Goal: Task Accomplishment & Management: Manage account settings

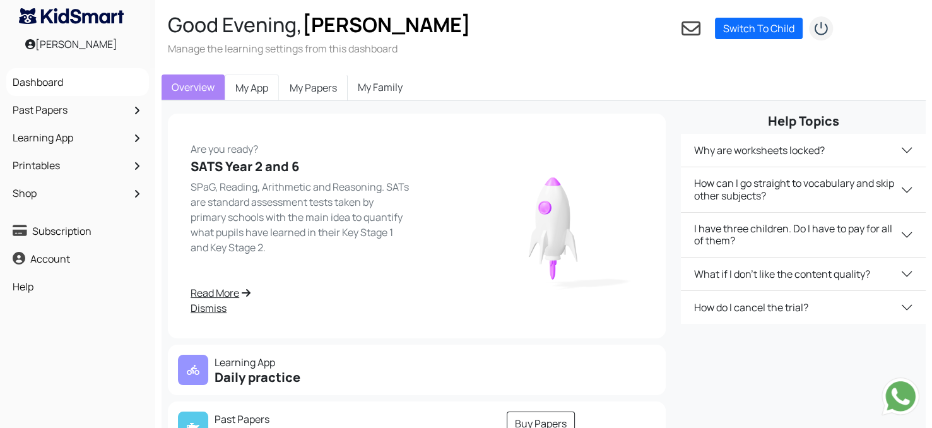
click at [257, 86] on link "My App" at bounding box center [252, 87] width 54 height 27
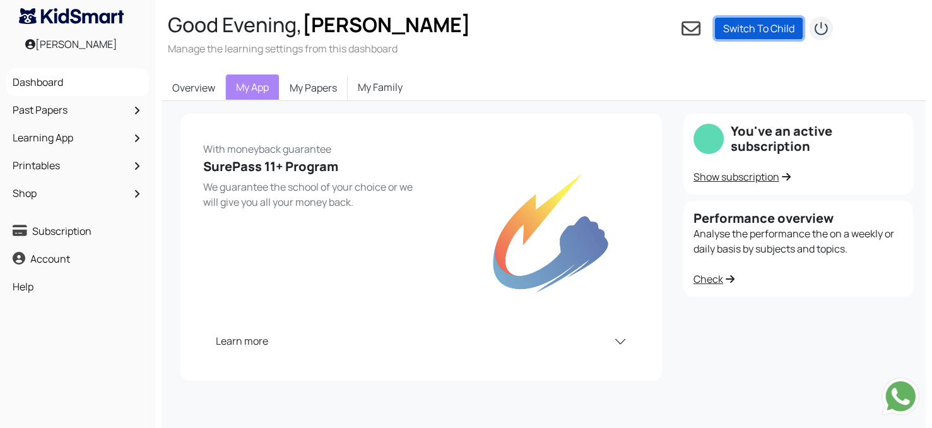
click at [742, 26] on link "Switch To Child" at bounding box center [759, 28] width 88 height 21
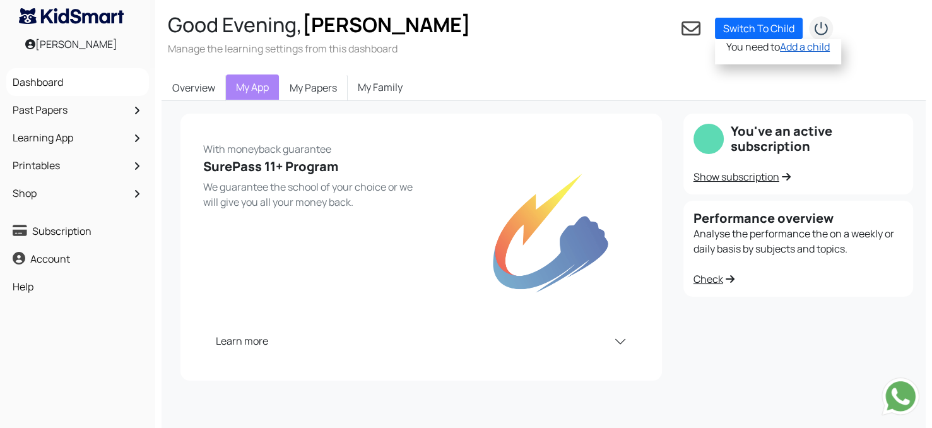
click at [805, 45] on link "Add a child" at bounding box center [805, 47] width 50 height 14
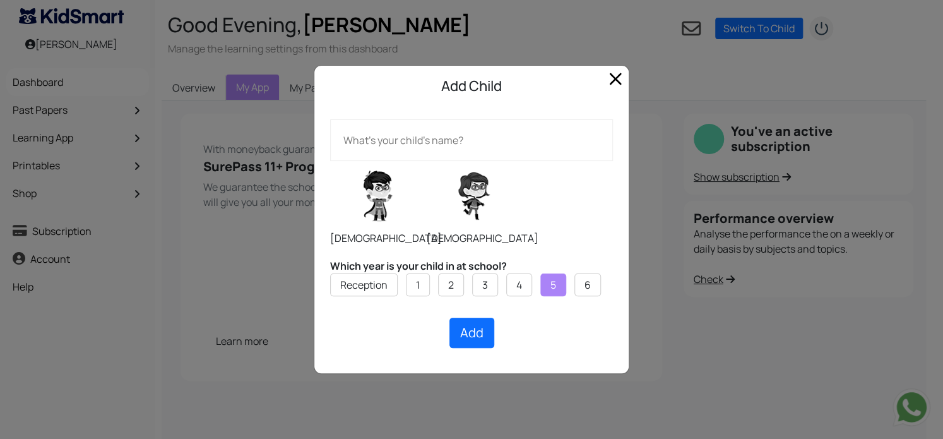
click at [550, 286] on label "5" at bounding box center [553, 284] width 6 height 15
click at [0, 0] on input "5" at bounding box center [0, 0] width 0 height 0
click at [441, 134] on input "text" at bounding box center [471, 140] width 283 height 42
type input "Ella"
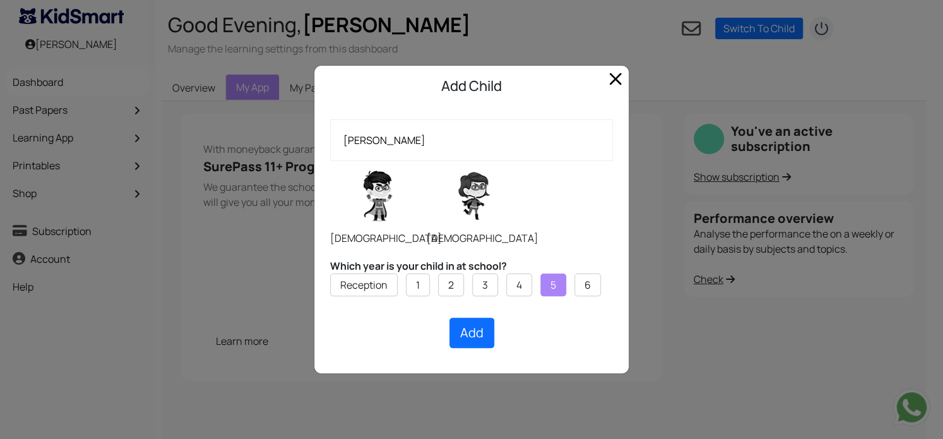
click at [473, 215] on label at bounding box center [474, 195] width 95 height 63
click at [427, 161] on input "radio" at bounding box center [426, 160] width 1 height 1
radio input "true"
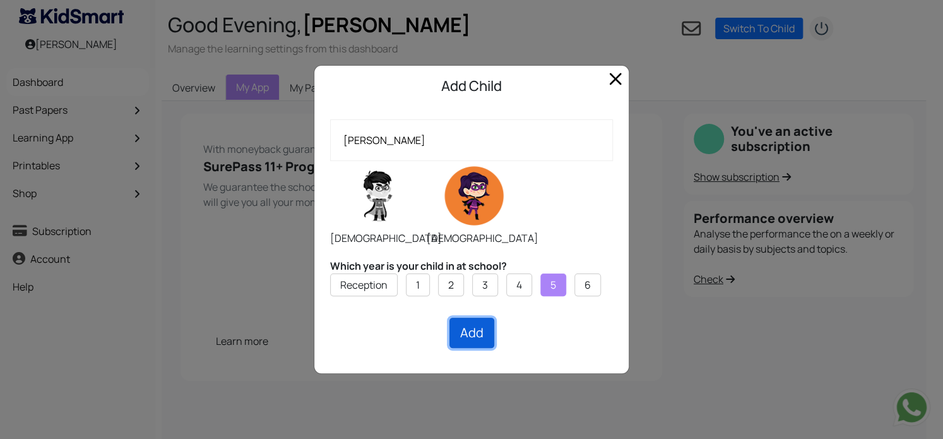
click at [475, 337] on button "Add" at bounding box center [471, 332] width 45 height 30
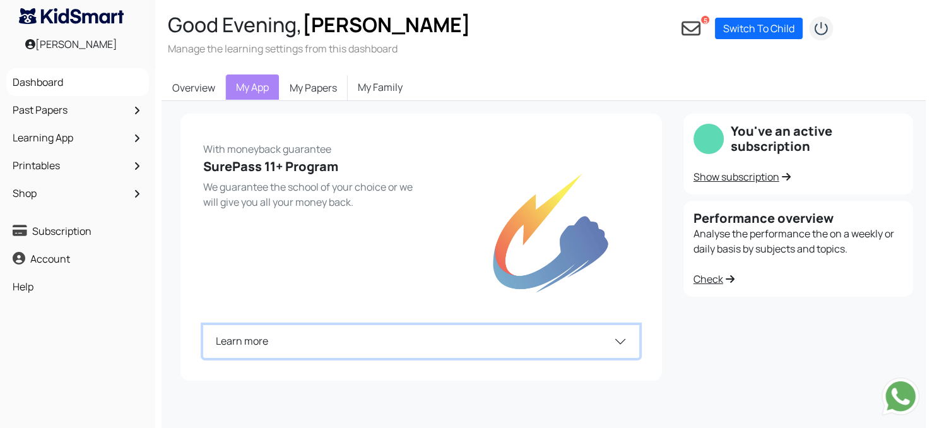
click at [620, 333] on button "Learn more" at bounding box center [421, 341] width 436 height 33
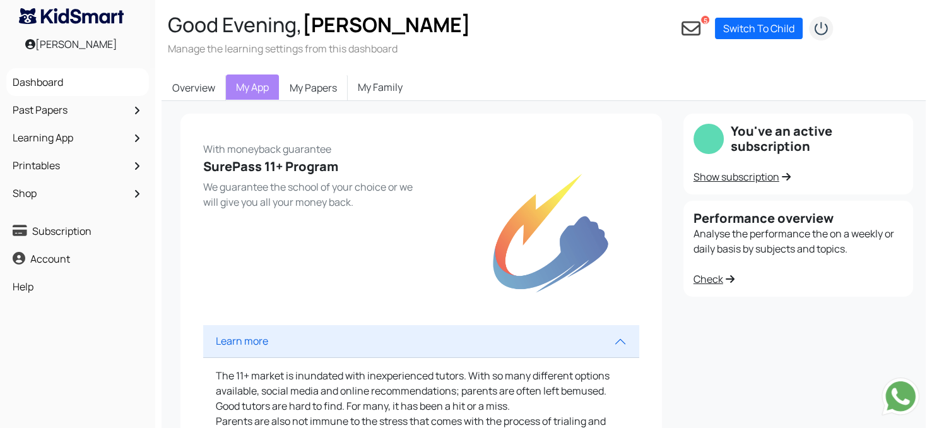
click at [713, 284] on link "Check" at bounding box center [714, 279] width 41 height 14
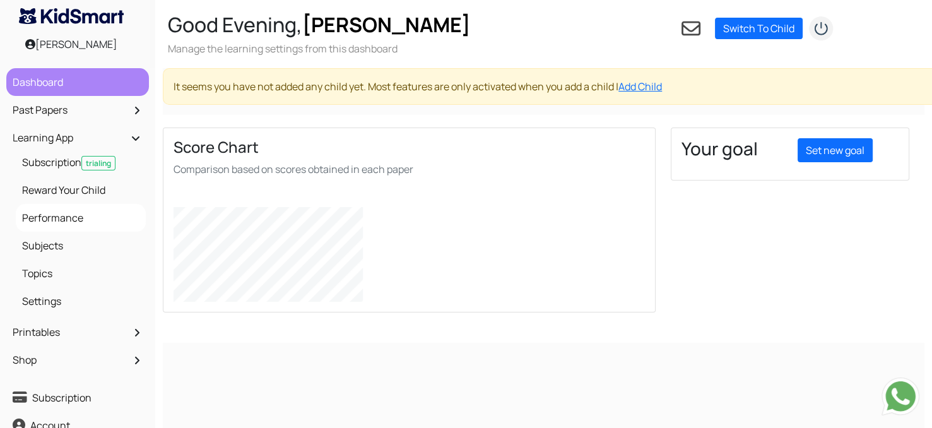
click at [86, 85] on link "Dashboard" at bounding box center [77, 81] width 136 height 21
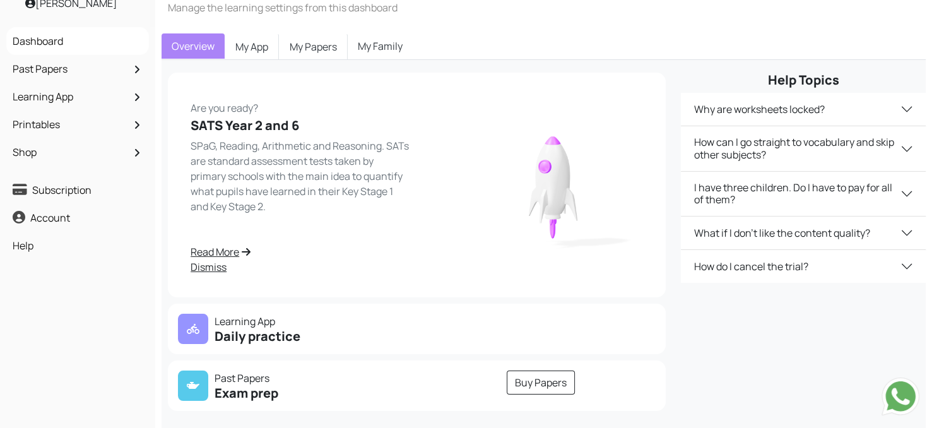
scroll to position [43, 0]
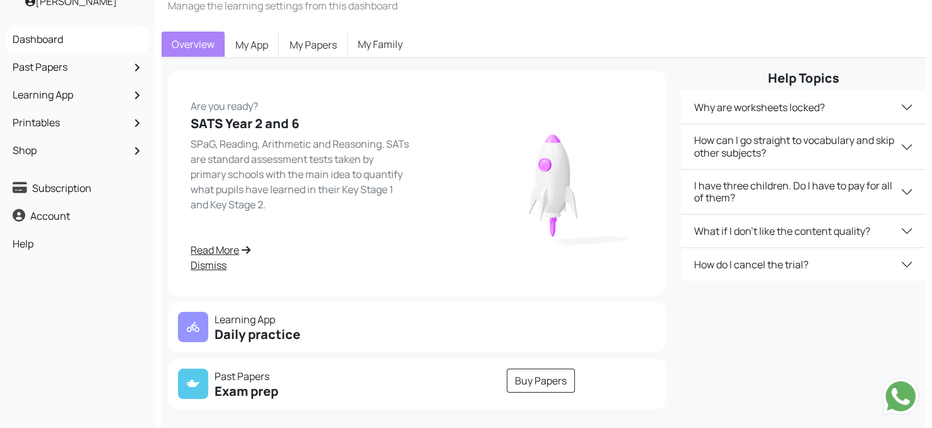
click at [212, 266] on link "Dismiss" at bounding box center [300, 264] width 219 height 15
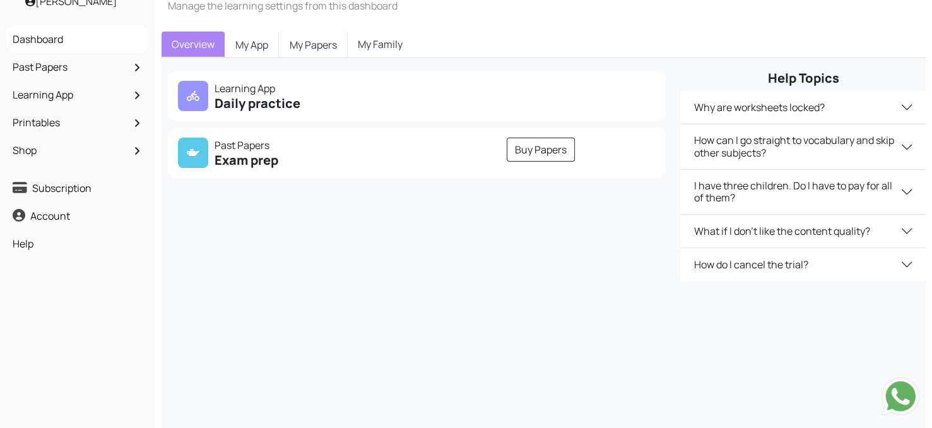
click at [247, 96] on h5 "Daily practice" at bounding box center [294, 103] width 232 height 15
click at [200, 88] on div at bounding box center [193, 96] width 30 height 30
click at [244, 88] on p "Learning App" at bounding box center [294, 88] width 232 height 15
click at [242, 39] on link "My App" at bounding box center [252, 45] width 54 height 27
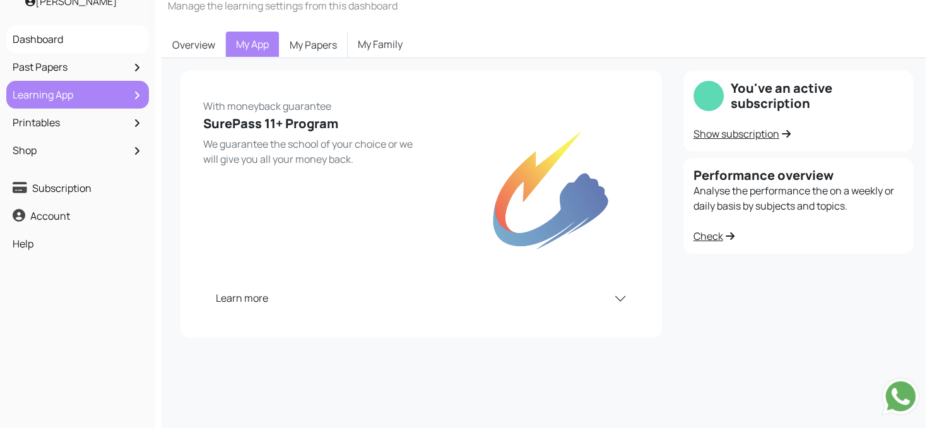
click at [74, 107] on li "Learning App Subscription trialing Reward Your Child Performance Subjects Topic…" at bounding box center [77, 95] width 143 height 28
click at [135, 95] on icon at bounding box center [136, 95] width 5 height 10
click at [58, 93] on link "Learning App" at bounding box center [77, 94] width 136 height 21
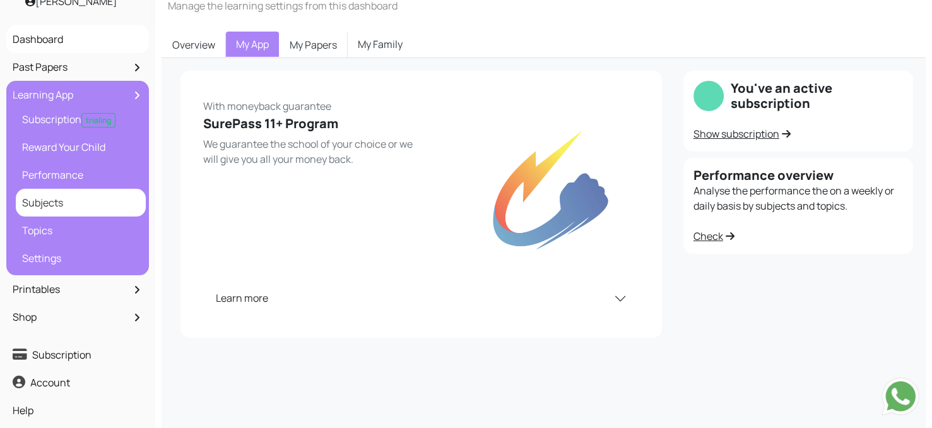
click at [59, 194] on link "Subjects" at bounding box center [81, 202] width 124 height 21
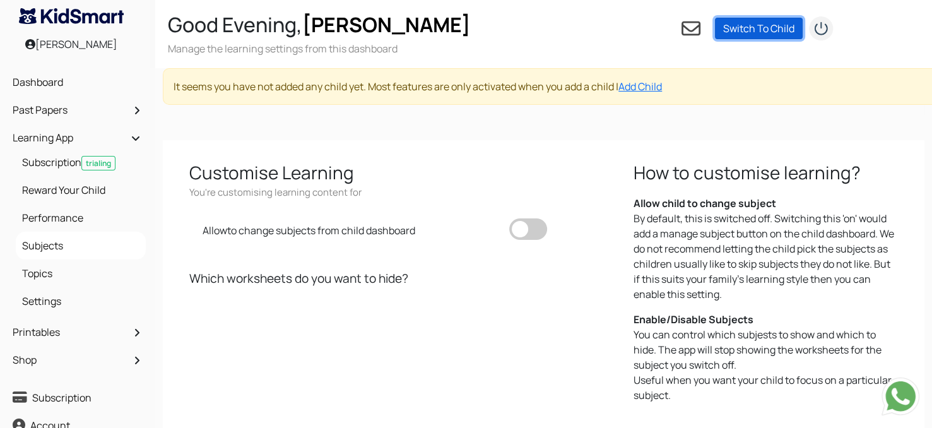
click at [741, 31] on link "Switch To Child" at bounding box center [759, 28] width 88 height 21
click at [747, 30] on link "Switch To Child" at bounding box center [759, 28] width 88 height 21
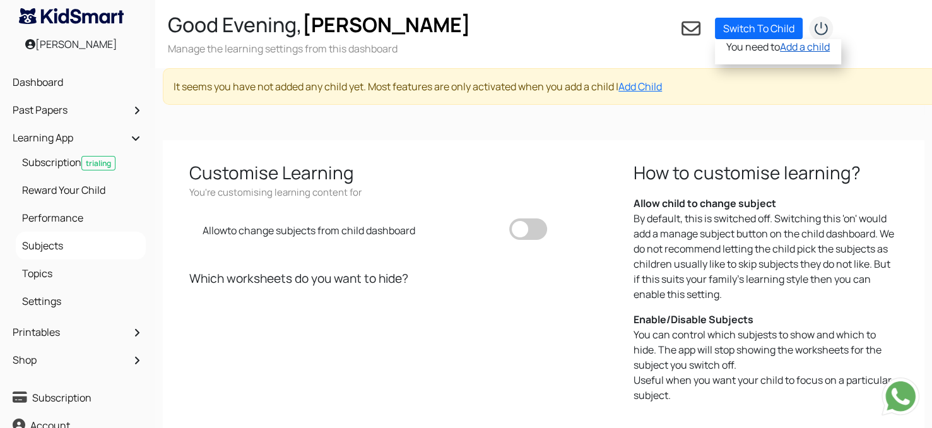
click at [801, 50] on link "Add a child" at bounding box center [805, 47] width 50 height 14
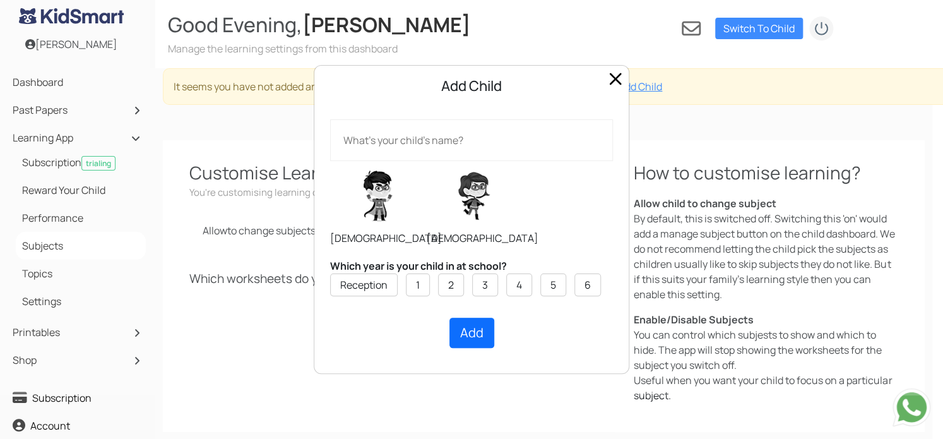
drag, startPoint x: 409, startPoint y: 144, endPoint x: 419, endPoint y: 133, distance: 14.7
click at [419, 133] on input "text" at bounding box center [471, 140] width 283 height 42
type input "[PERSON_NAME]"
drag, startPoint x: 463, startPoint y: 177, endPoint x: 456, endPoint y: 174, distance: 7.4
click at [456, 174] on label at bounding box center [474, 195] width 95 height 63
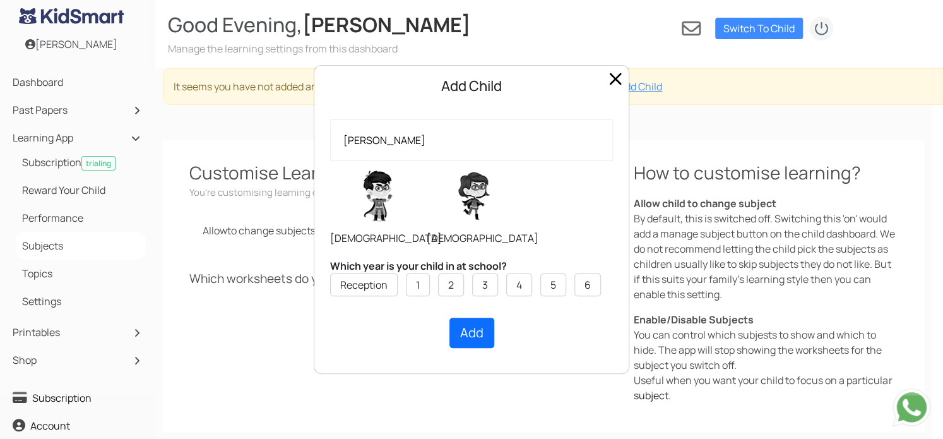
click at [427, 161] on input "radio" at bounding box center [426, 160] width 1 height 1
radio input "true"
drag, startPoint x: 545, startPoint y: 286, endPoint x: 565, endPoint y: 304, distance: 26.4
click at [565, 304] on ul "Reception 1 2 3 4 5 6" at bounding box center [471, 290] width 283 height 34
click at [555, 290] on label "5" at bounding box center [553, 284] width 6 height 15
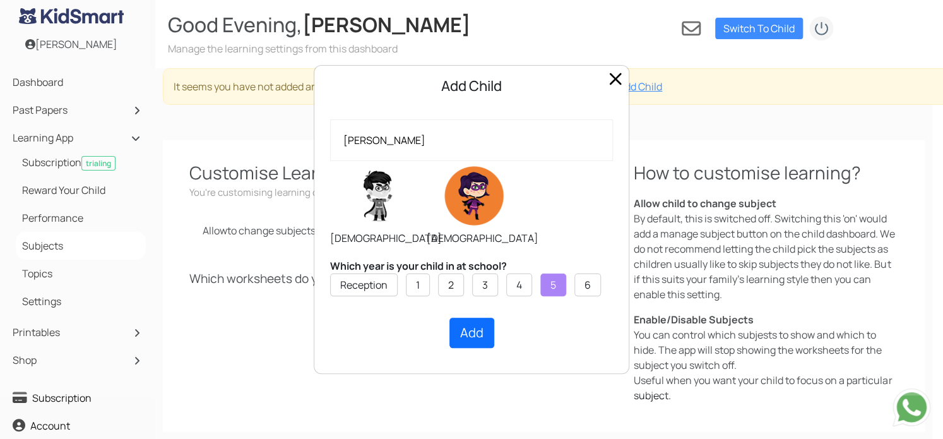
click at [0, 0] on input "5" at bounding box center [0, 0] width 0 height 0
click at [487, 341] on button "Add" at bounding box center [471, 332] width 45 height 30
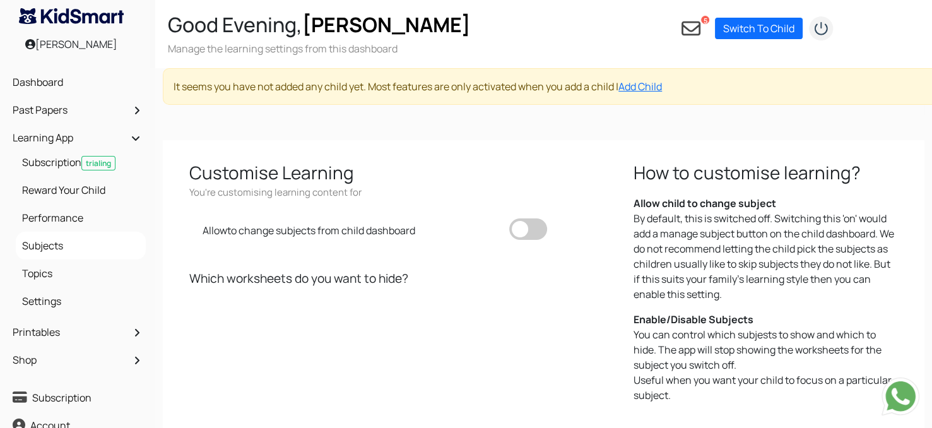
click at [696, 32] on icon at bounding box center [691, 28] width 19 height 19
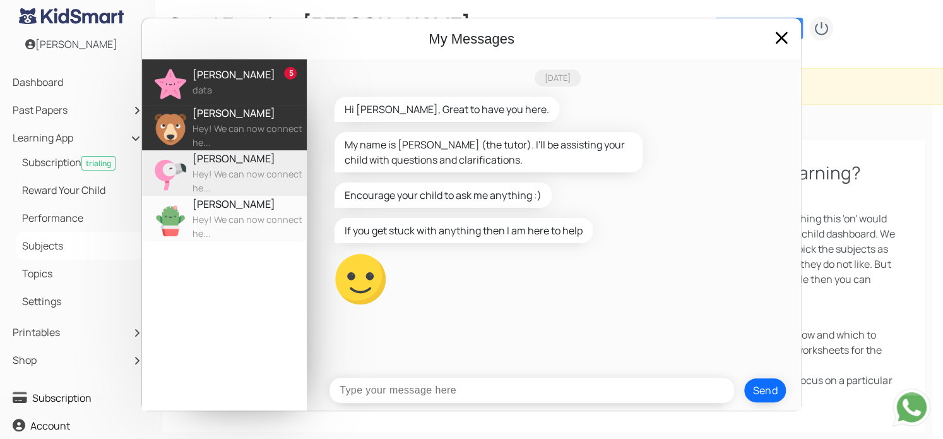
click at [229, 136] on div "Hey! We can now connect he..." at bounding box center [249, 135] width 114 height 27
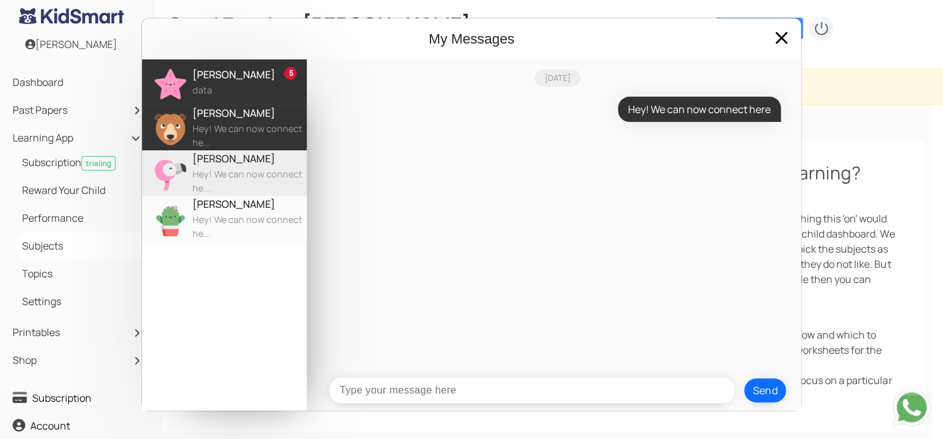
click at [236, 63] on div "5 Alex Tutor data" at bounding box center [224, 81] width 165 height 45
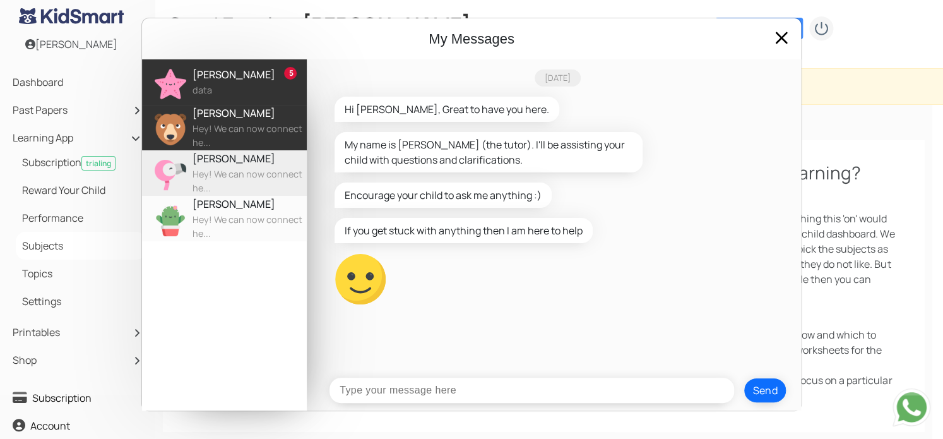
click at [249, 122] on div "Hey! We can now connect he..." at bounding box center [249, 135] width 114 height 27
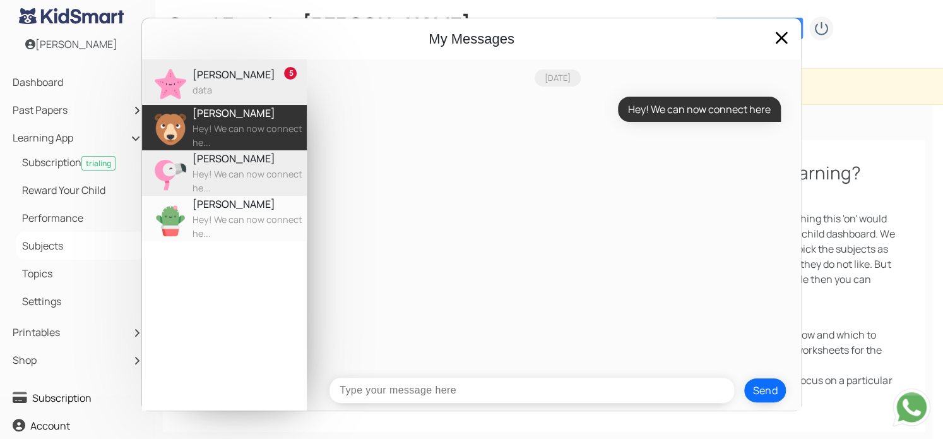
drag, startPoint x: 248, startPoint y: 160, endPoint x: 214, endPoint y: 292, distance: 136.2
click at [214, 292] on div "5 Alex Tutor data Ella Hey! We can now connect he... Ella Hey! We can now conne…" at bounding box center [224, 234] width 165 height 351
click at [769, 32] on h4 "My Messages" at bounding box center [471, 38] width 639 height 21
click at [788, 36] on span at bounding box center [781, 38] width 20 height 20
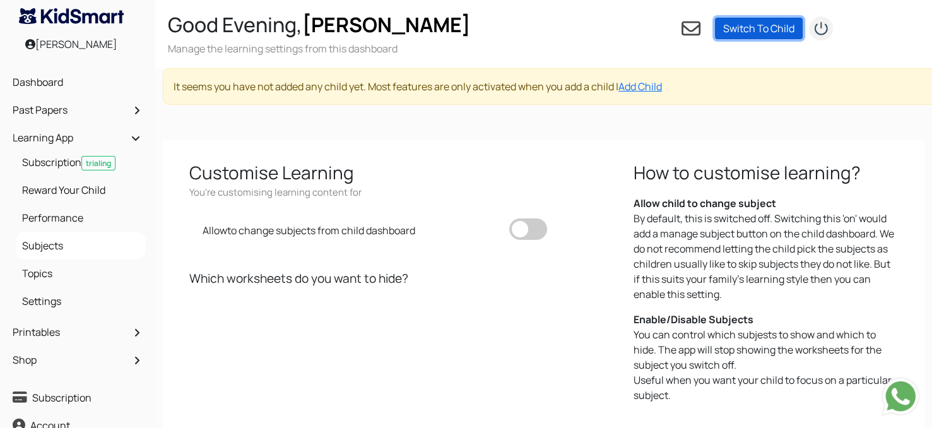
click at [766, 23] on link "Switch To Child" at bounding box center [759, 28] width 88 height 21
click at [770, 32] on link "Switch To Child" at bounding box center [759, 28] width 88 height 21
click at [95, 47] on div "[PERSON_NAME]" at bounding box center [71, 44] width 143 height 28
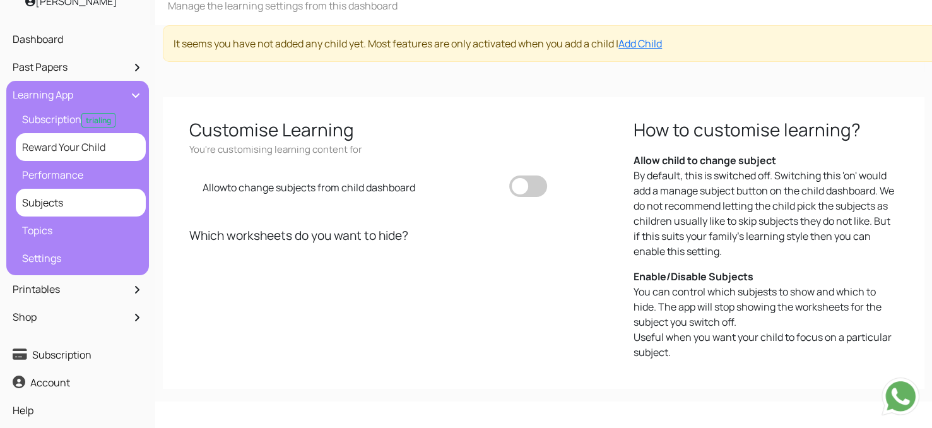
scroll to position [49, 0]
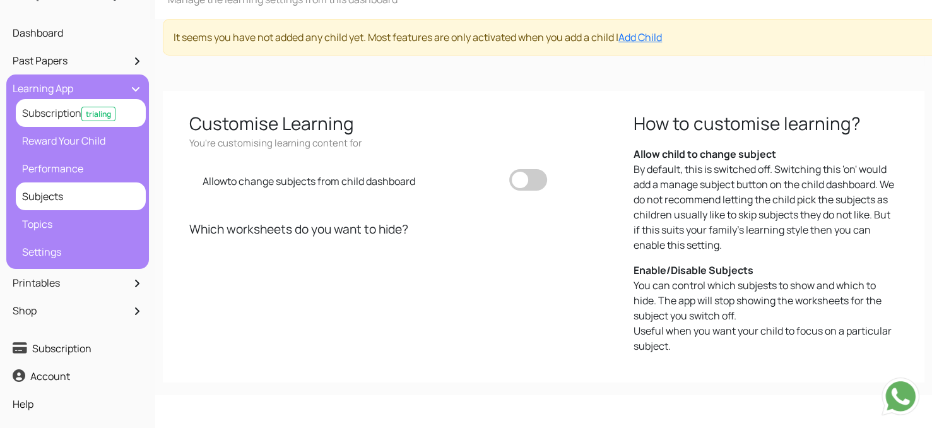
click at [62, 112] on link "Subscription trialing" at bounding box center [81, 112] width 124 height 21
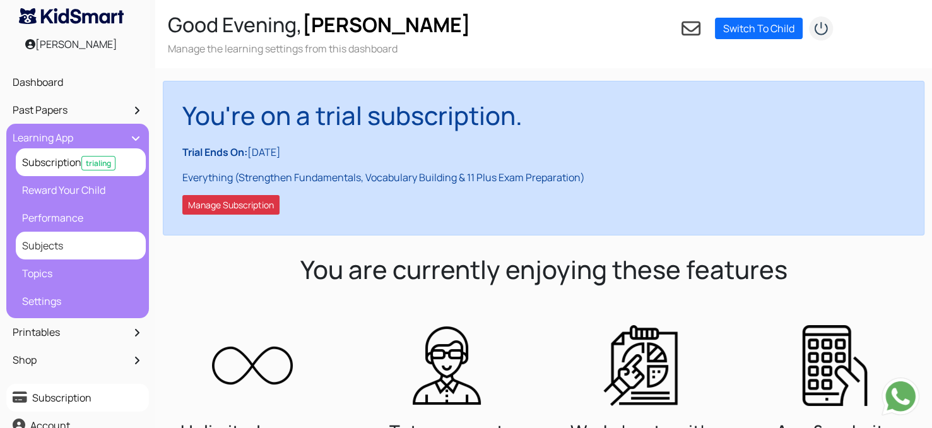
click at [59, 236] on link "Subjects" at bounding box center [81, 245] width 124 height 21
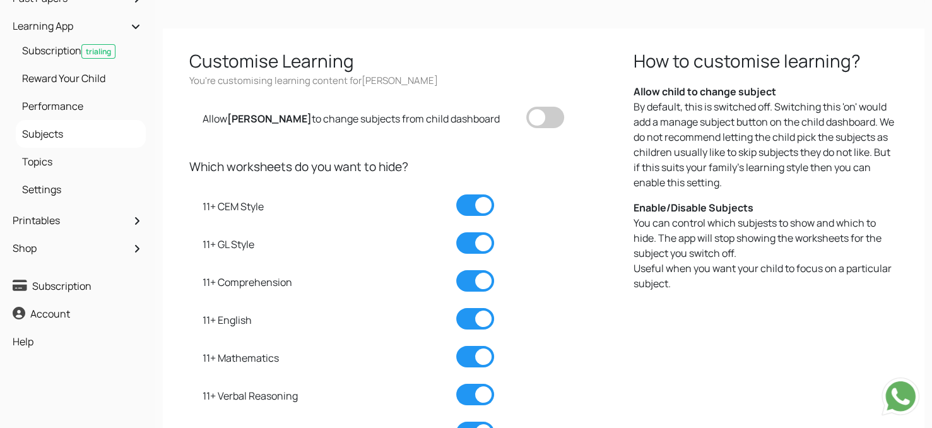
scroll to position [114, 0]
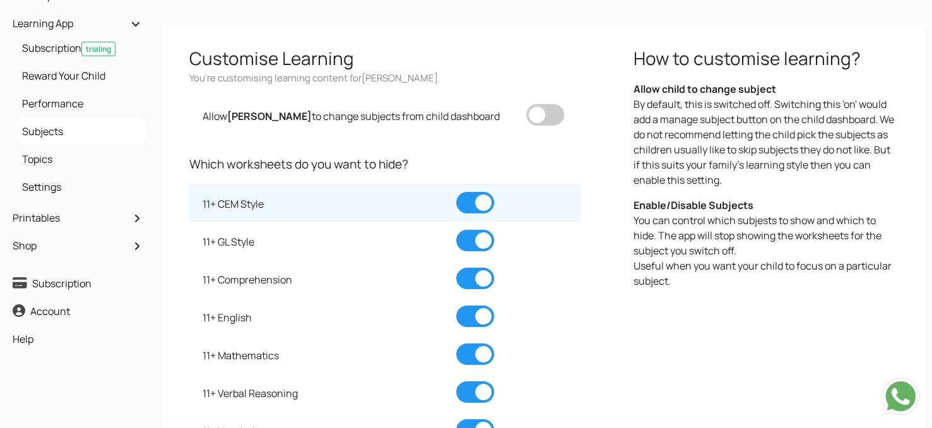
click at [461, 198] on span at bounding box center [475, 202] width 38 height 21
click at [456, 192] on input "checkbox" at bounding box center [456, 192] width 0 height 0
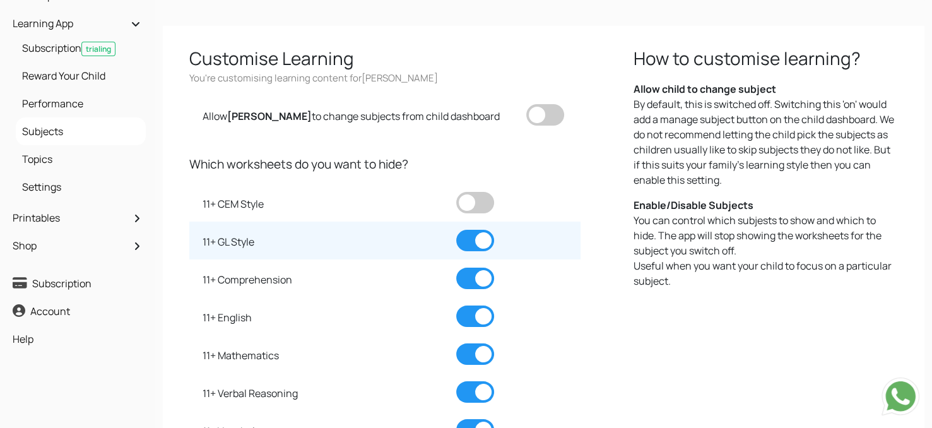
click at [480, 234] on span at bounding box center [475, 240] width 38 height 21
click at [456, 230] on input "checkbox" at bounding box center [456, 230] width 0 height 0
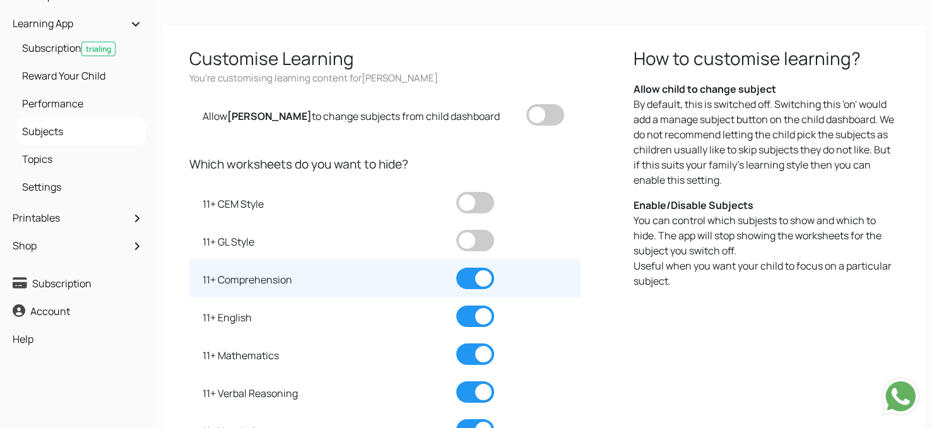
click at [475, 268] on span at bounding box center [475, 278] width 38 height 21
click at [456, 268] on input "checkbox" at bounding box center [456, 268] width 0 height 0
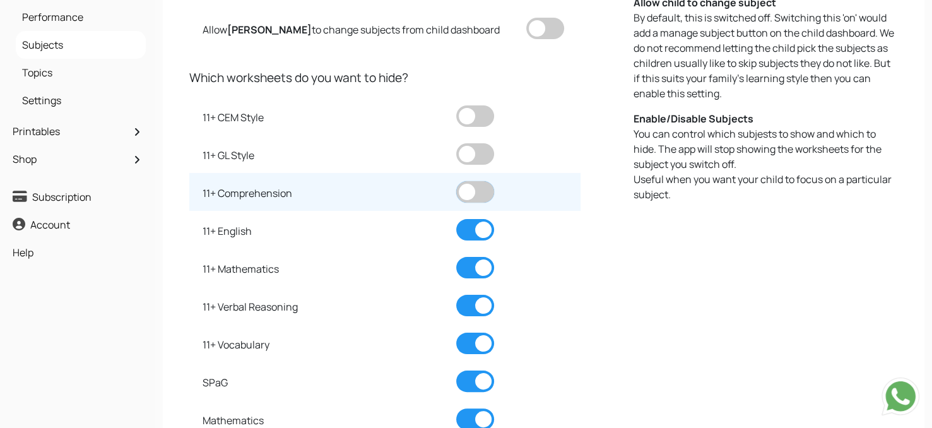
scroll to position [201, 0]
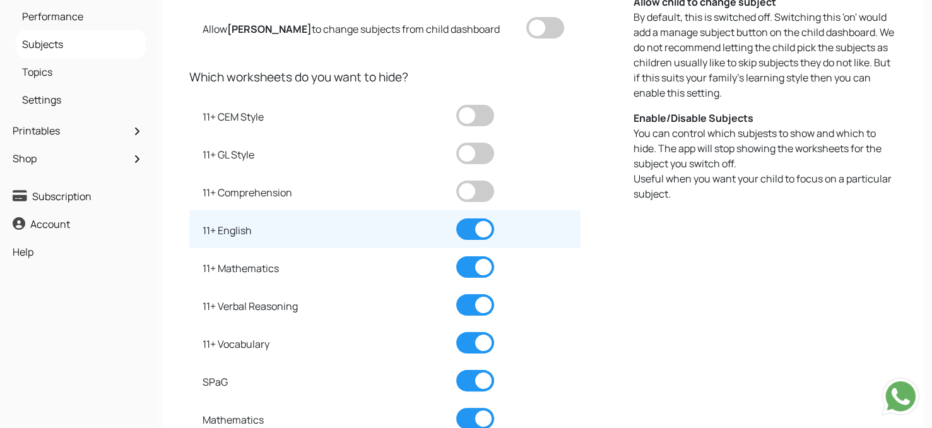
click at [466, 229] on span at bounding box center [475, 228] width 38 height 21
click at [456, 218] on input "checkbox" at bounding box center [456, 218] width 0 height 0
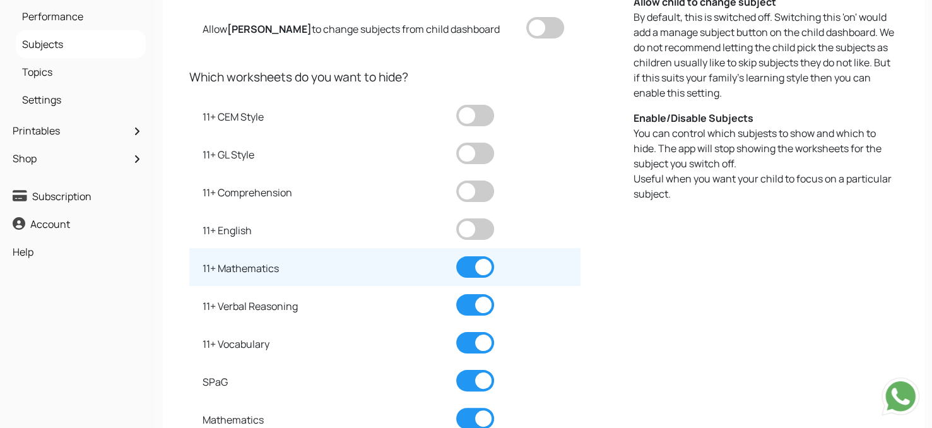
click at [475, 267] on span at bounding box center [475, 266] width 38 height 21
click at [456, 256] on input "checkbox" at bounding box center [456, 256] width 0 height 0
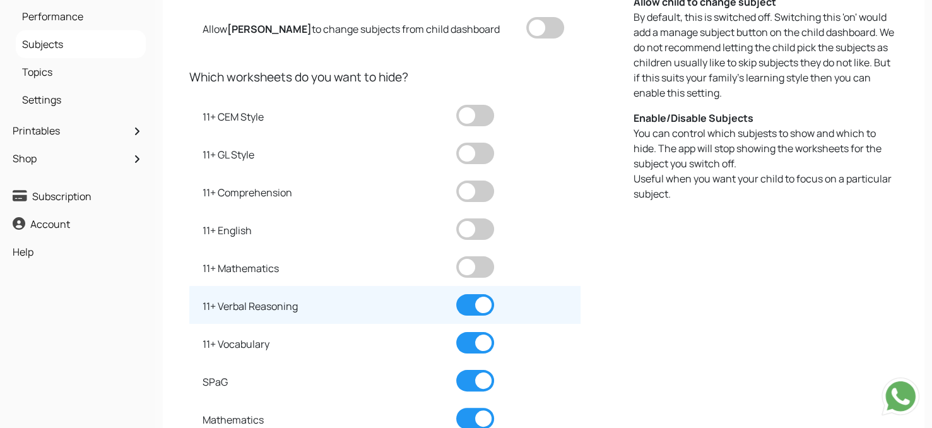
click at [475, 291] on td at bounding box center [518, 305] width 125 height 38
click at [475, 298] on span at bounding box center [475, 304] width 38 height 21
click at [456, 294] on input "checkbox" at bounding box center [456, 294] width 0 height 0
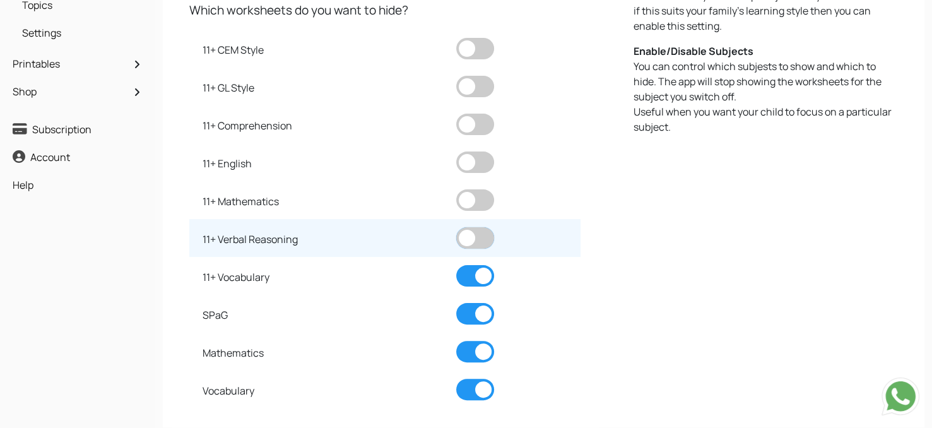
scroll to position [269, 0]
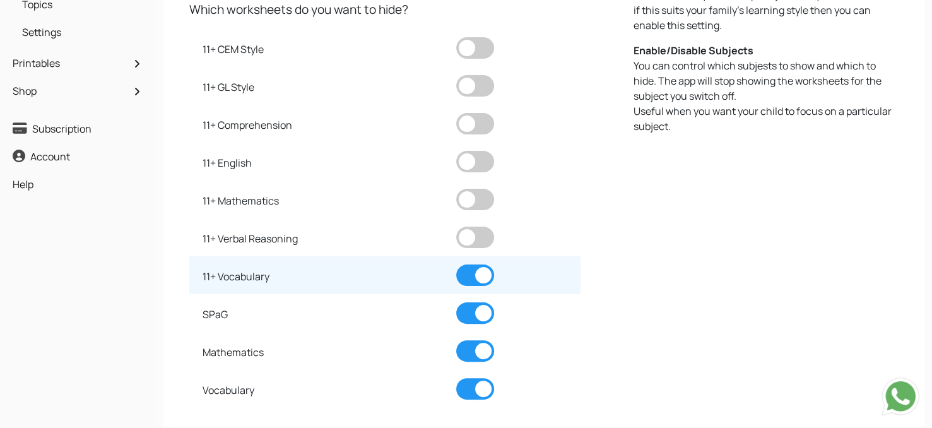
click at [466, 274] on span at bounding box center [475, 274] width 38 height 21
click at [456, 264] on input "checkbox" at bounding box center [456, 264] width 0 height 0
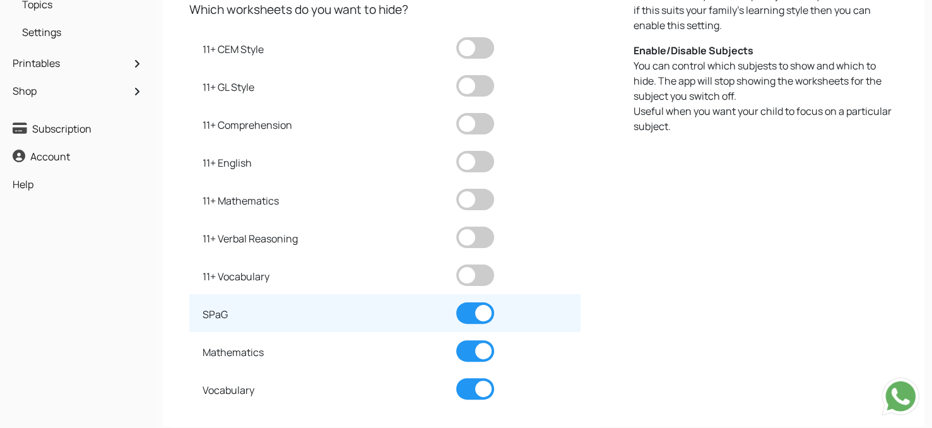
click at [469, 302] on span at bounding box center [475, 312] width 38 height 21
click at [456, 302] on input "checkbox" at bounding box center [456, 302] width 0 height 0
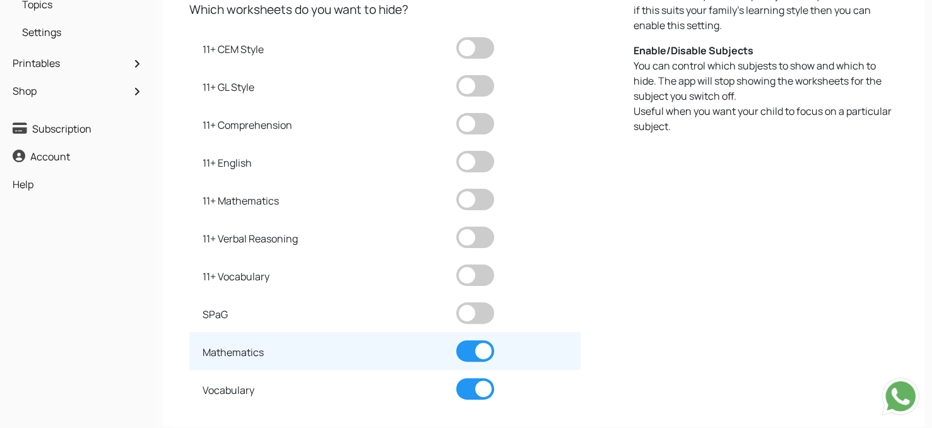
click at [476, 354] on span at bounding box center [475, 350] width 38 height 21
click at [456, 340] on input "checkbox" at bounding box center [456, 340] width 0 height 0
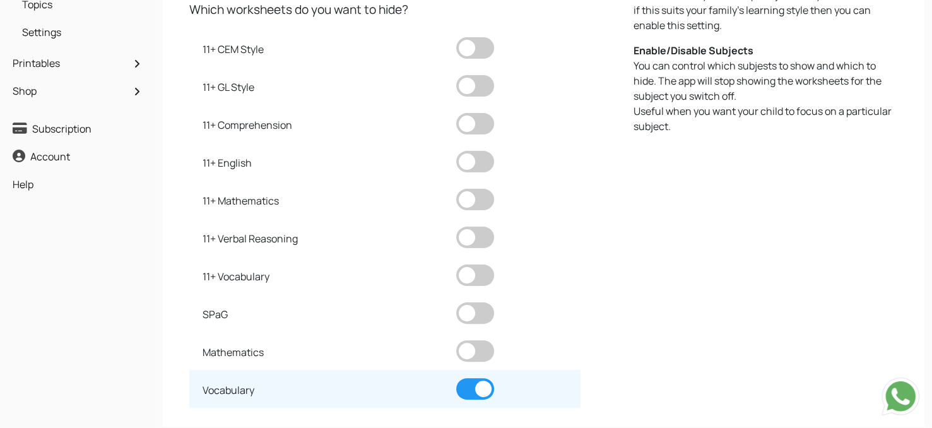
click at [475, 378] on span at bounding box center [475, 388] width 38 height 21
click at [456, 378] on input "checkbox" at bounding box center [456, 378] width 0 height 0
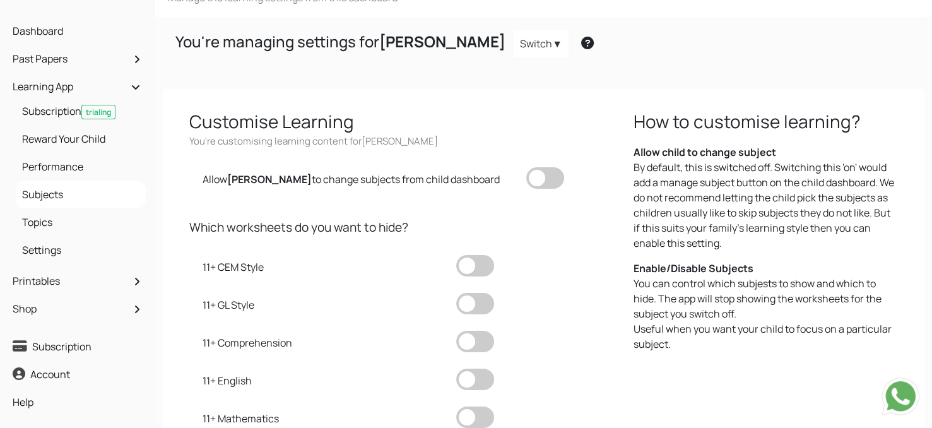
scroll to position [0, 0]
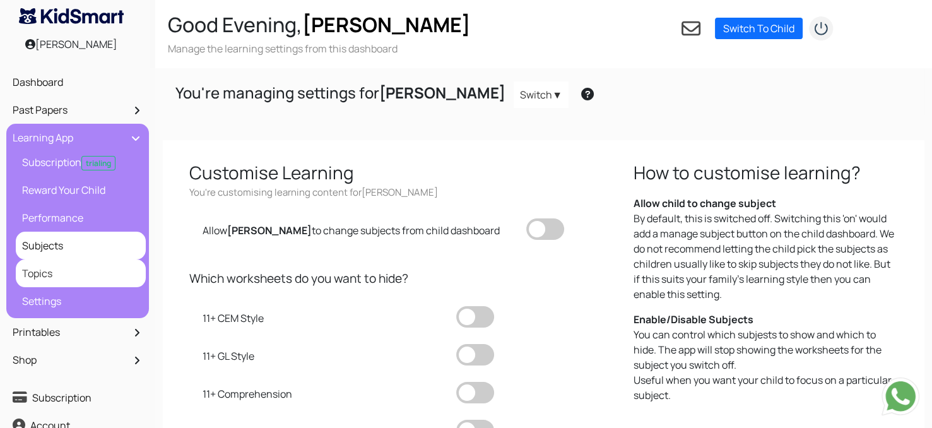
click at [47, 271] on link "Topics" at bounding box center [81, 273] width 124 height 21
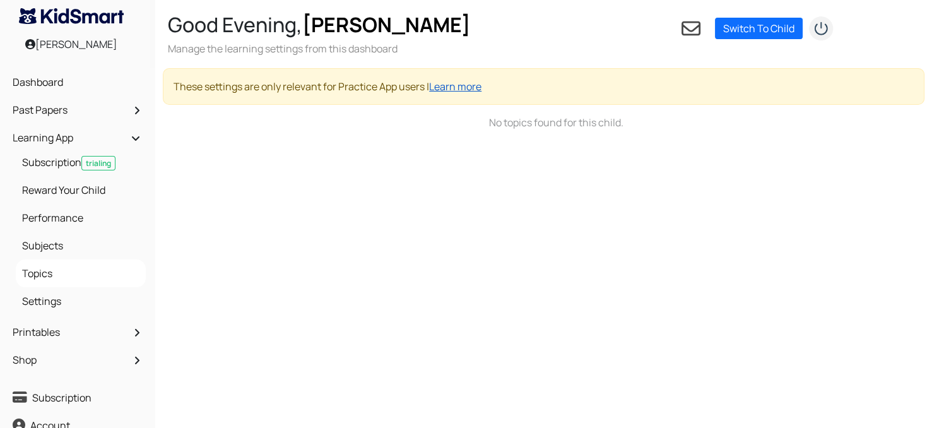
click at [457, 84] on link "Learn more" at bounding box center [455, 87] width 52 height 14
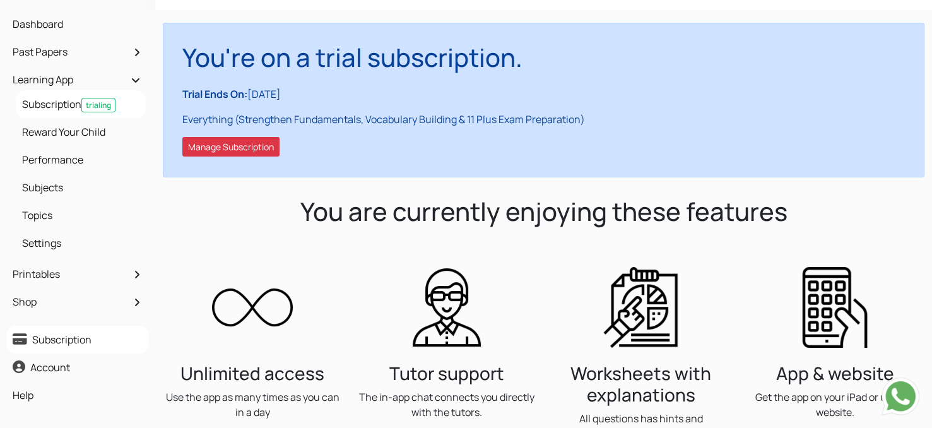
scroll to position [47, 0]
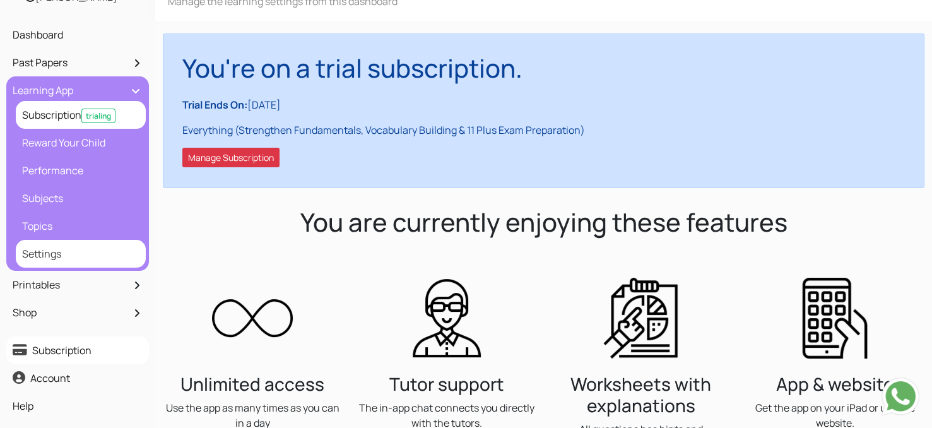
click at [53, 249] on link "Settings" at bounding box center [81, 253] width 124 height 21
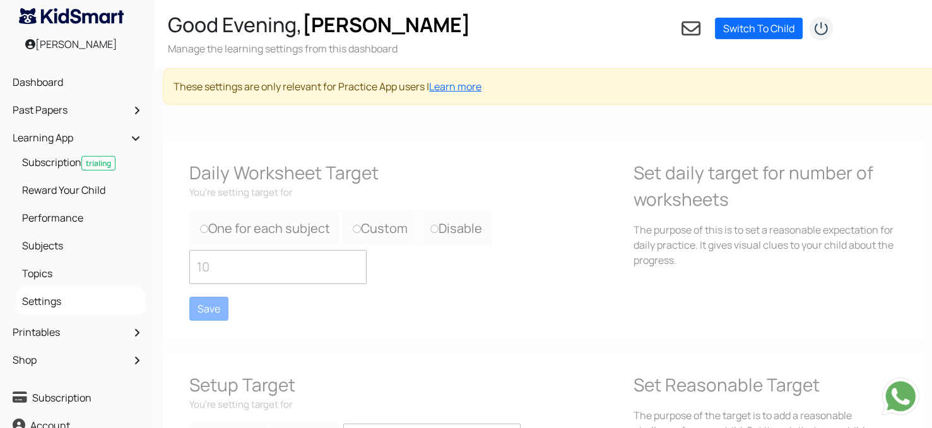
type input "5000"
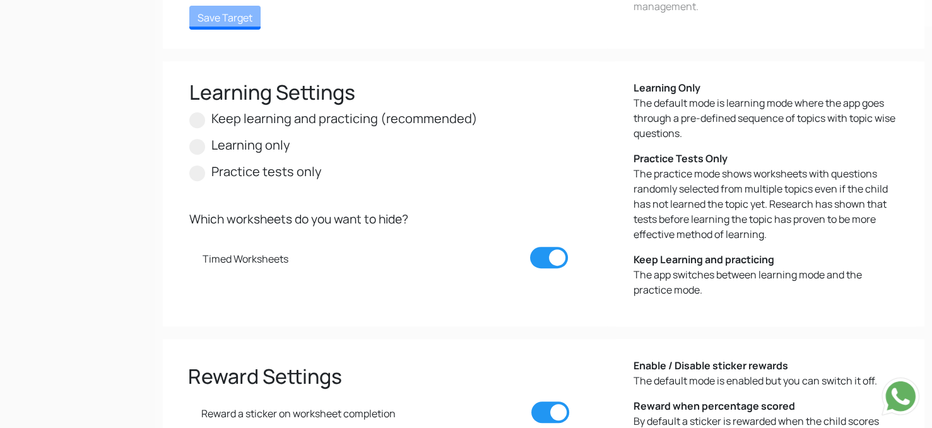
scroll to position [470, 0]
click at [535, 253] on span at bounding box center [549, 256] width 38 height 21
click at [568, 246] on input "checkbox" at bounding box center [568, 246] width 0 height 0
click at [192, 120] on span at bounding box center [197, 120] width 16 height 16
click at [478, 117] on input "Keep learning and practicing (recommended)" at bounding box center [482, 113] width 8 height 8
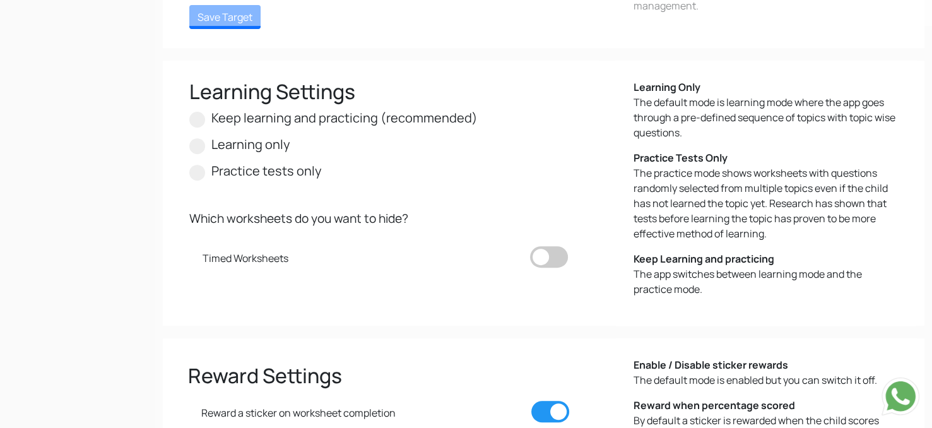
radio input "true"
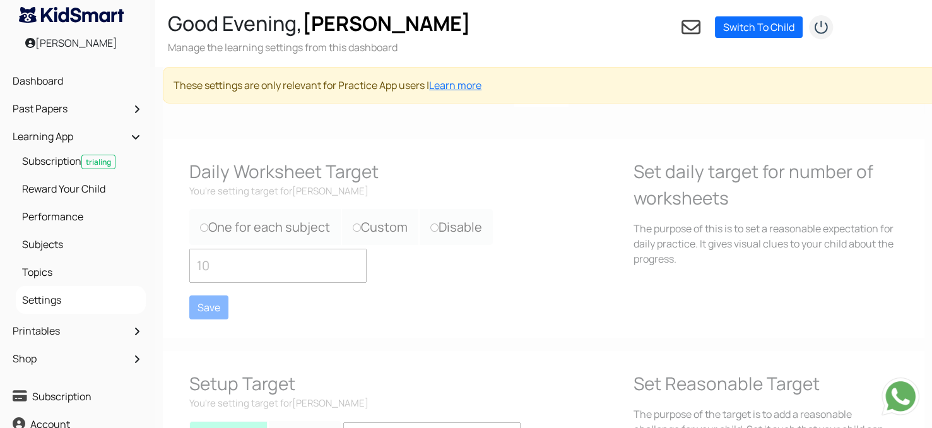
scroll to position [0, 0]
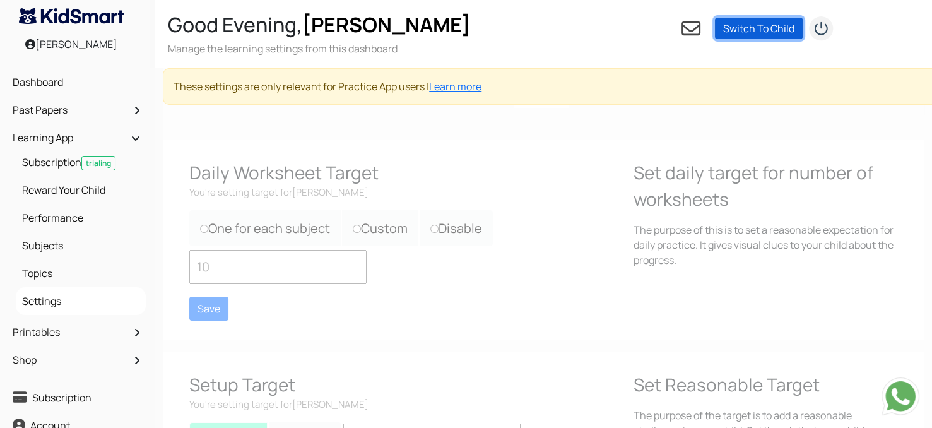
click at [750, 32] on link "Switch To Child" at bounding box center [759, 28] width 88 height 21
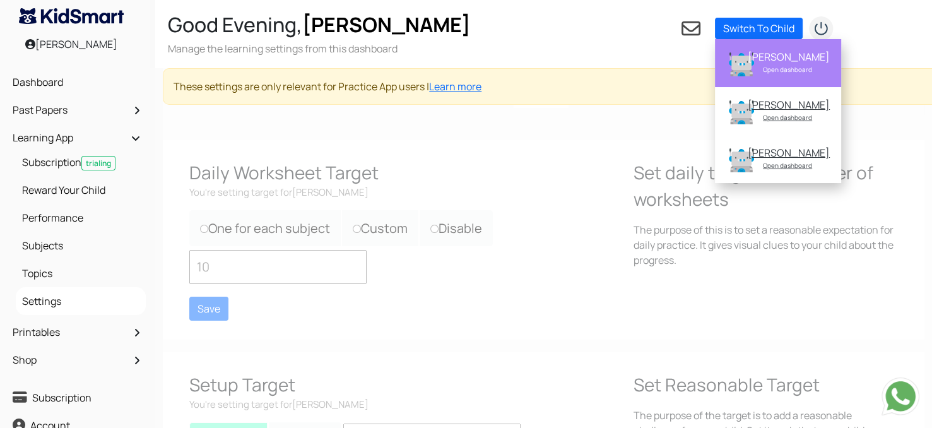
click at [786, 54] on div "[PERSON_NAME]" at bounding box center [788, 56] width 80 height 13
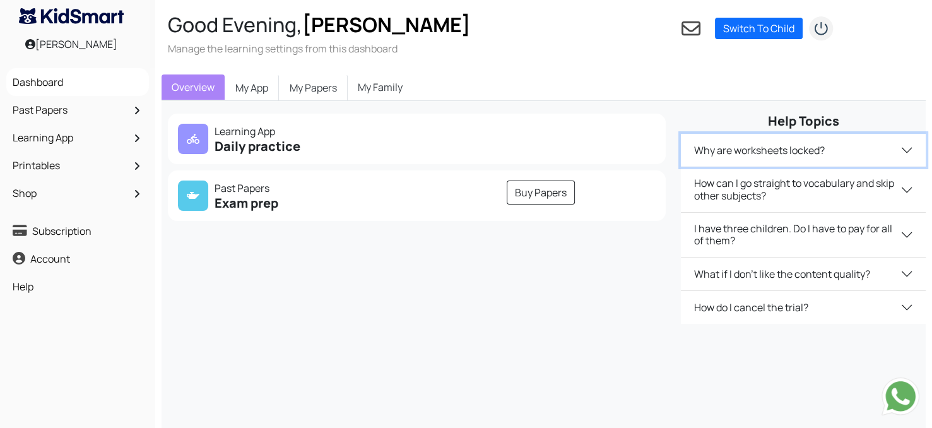
click at [895, 155] on button "Why are worksheets locked?" at bounding box center [803, 150] width 245 height 33
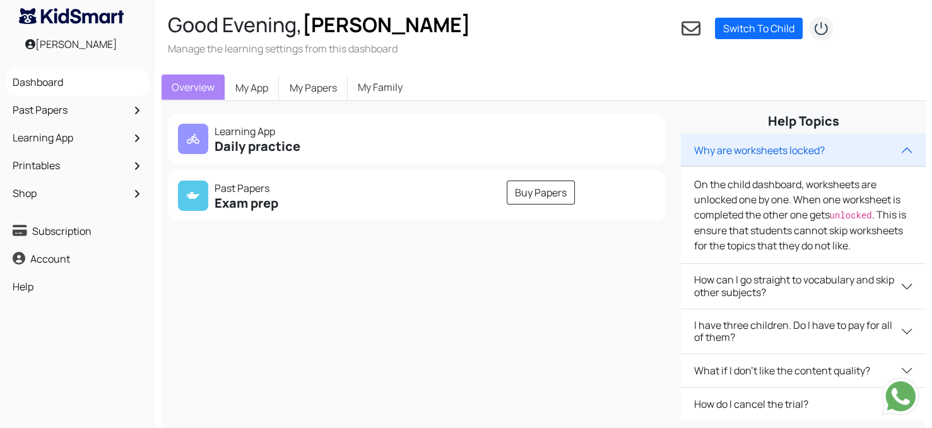
click at [381, 95] on link "My Family" at bounding box center [380, 86] width 65 height 25
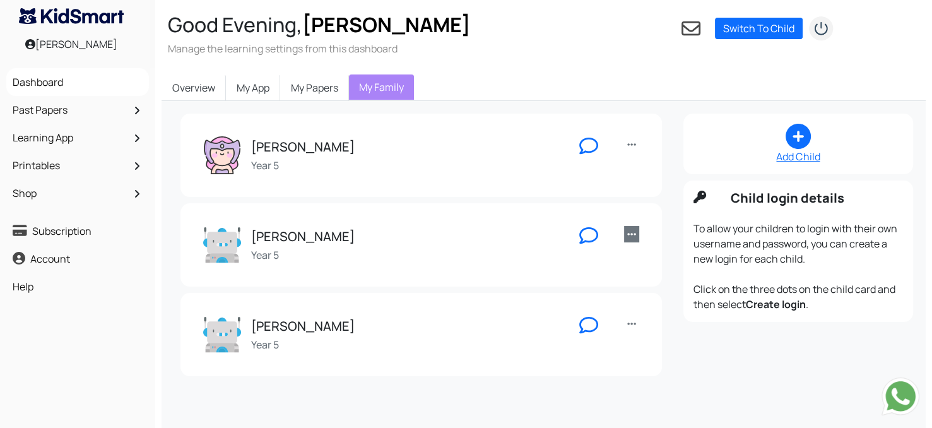
click at [637, 237] on link at bounding box center [631, 234] width 15 height 16
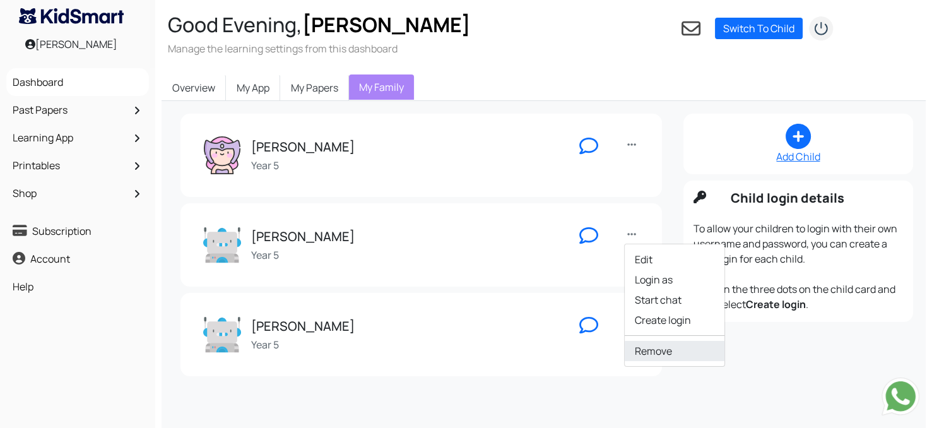
click at [664, 342] on link "Remove" at bounding box center [675, 351] width 100 height 20
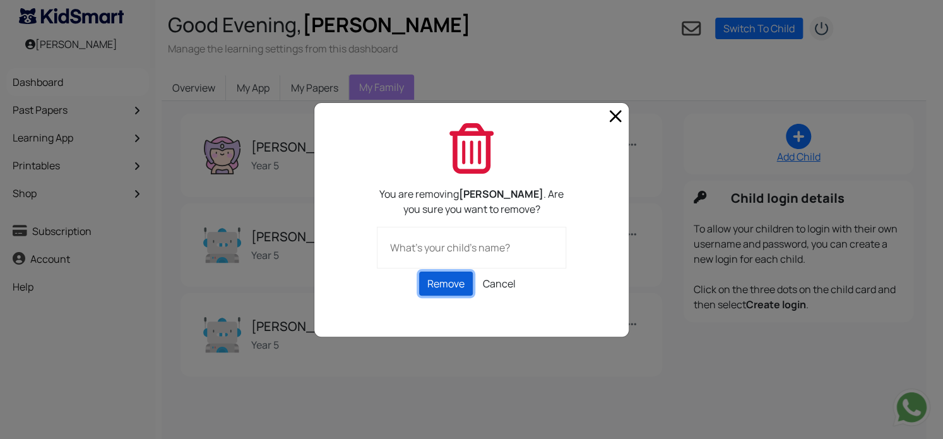
click at [437, 285] on button "Remove" at bounding box center [446, 283] width 54 height 24
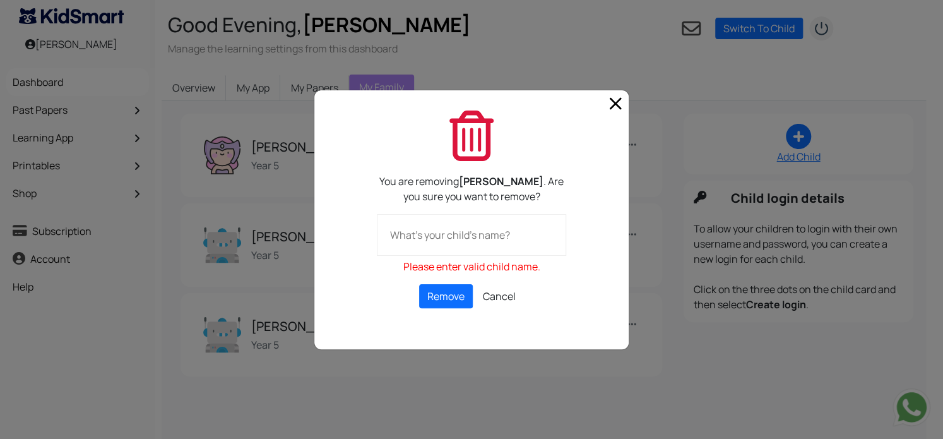
click at [471, 240] on input "text" at bounding box center [471, 235] width 189 height 42
type input "[PERSON_NAME]"
click at [452, 290] on button "Remove" at bounding box center [446, 296] width 54 height 24
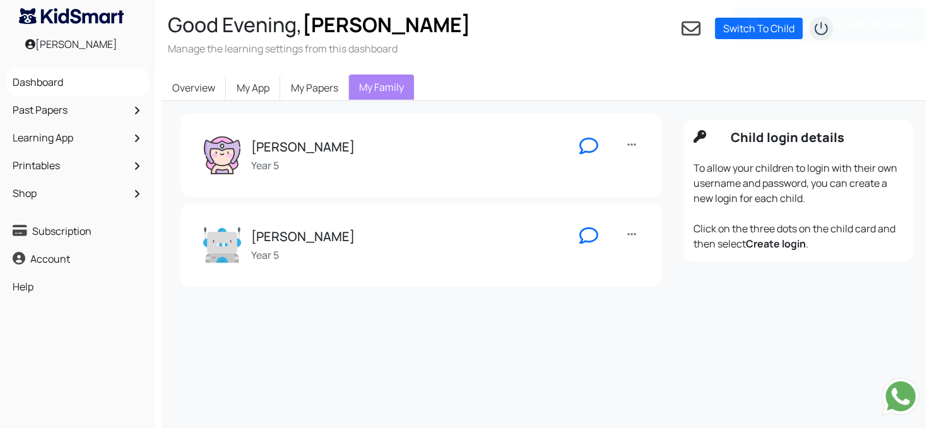
drag, startPoint x: 635, startPoint y: 237, endPoint x: 646, endPoint y: 215, distance: 24.3
click at [646, 216] on div "Ella Year 5 Edit Login as Start chat Create login Remove" at bounding box center [421, 245] width 456 height 58
click at [632, 229] on icon at bounding box center [631, 234] width 9 height 10
click at [656, 353] on link "Remove" at bounding box center [675, 351] width 100 height 20
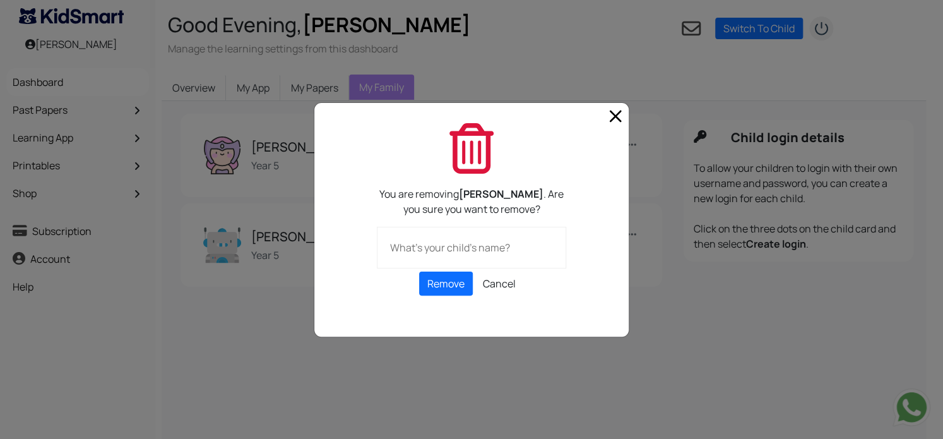
click at [451, 251] on input "text" at bounding box center [471, 248] width 189 height 42
type input "[PERSON_NAME]"
click at [448, 278] on button "Remove" at bounding box center [446, 283] width 54 height 24
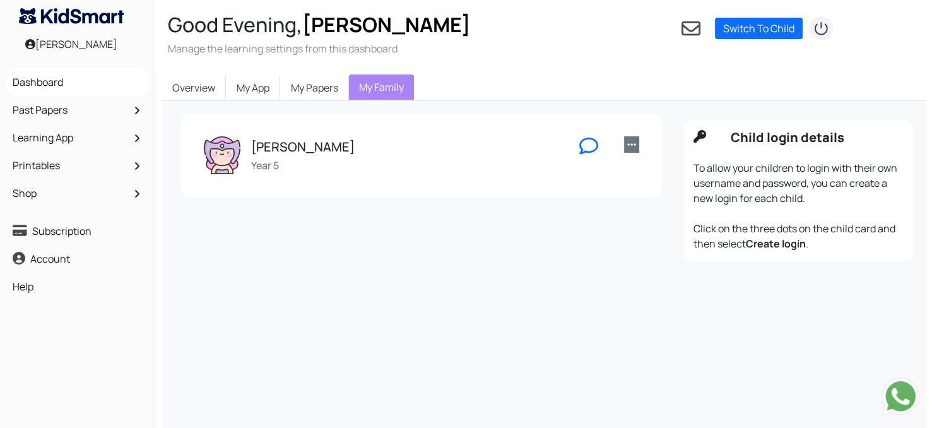
click at [628, 143] on icon at bounding box center [631, 144] width 9 height 10
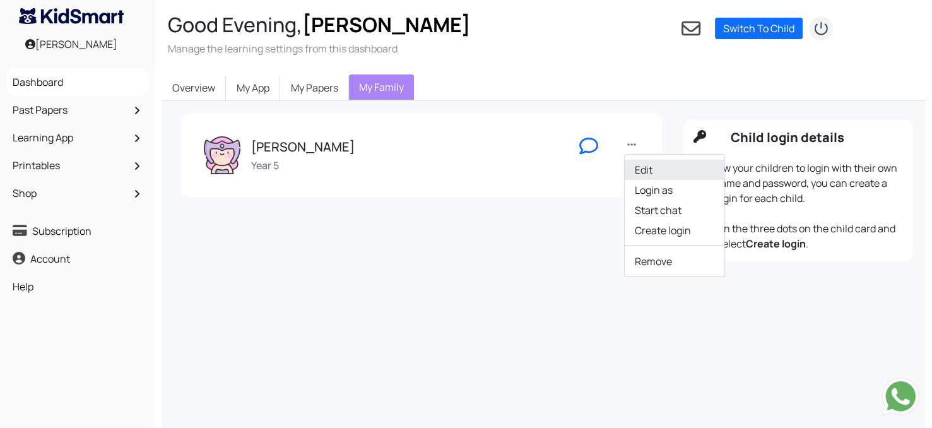
click at [640, 161] on link "Edit" at bounding box center [675, 170] width 100 height 20
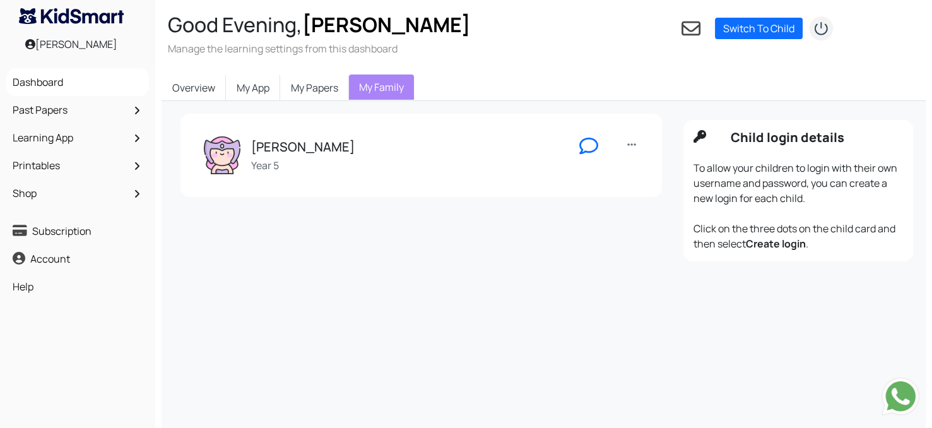
type input "[PERSON_NAME]"
radio input "true"
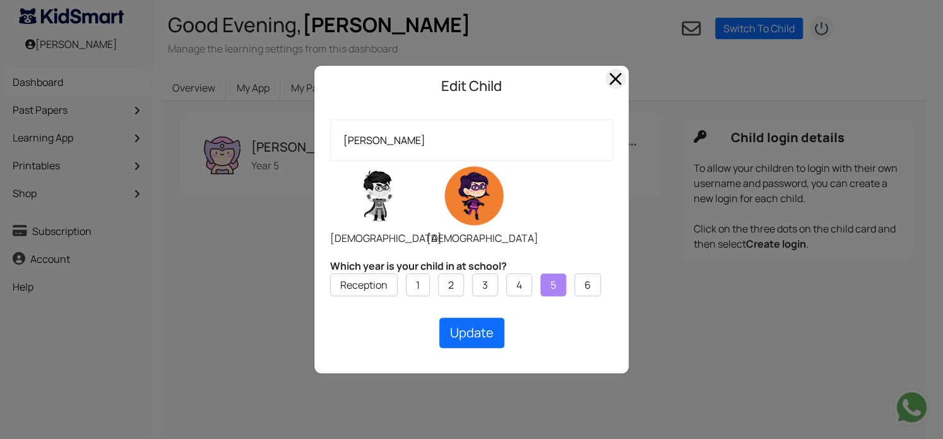
click at [612, 85] on span "Close" at bounding box center [615, 79] width 20 height 20
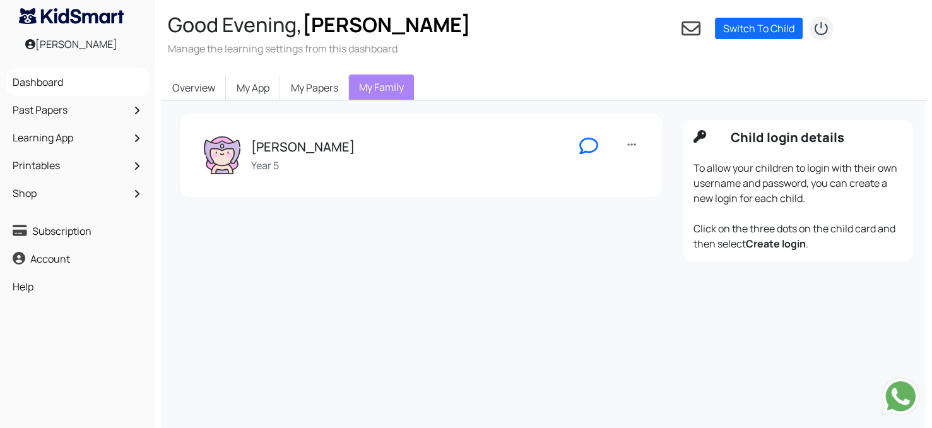
click at [612, 85] on div "Overview My App My Papers My Family" at bounding box center [544, 87] width 764 height 27
click at [109, 137] on link "Learning App" at bounding box center [77, 137] width 136 height 21
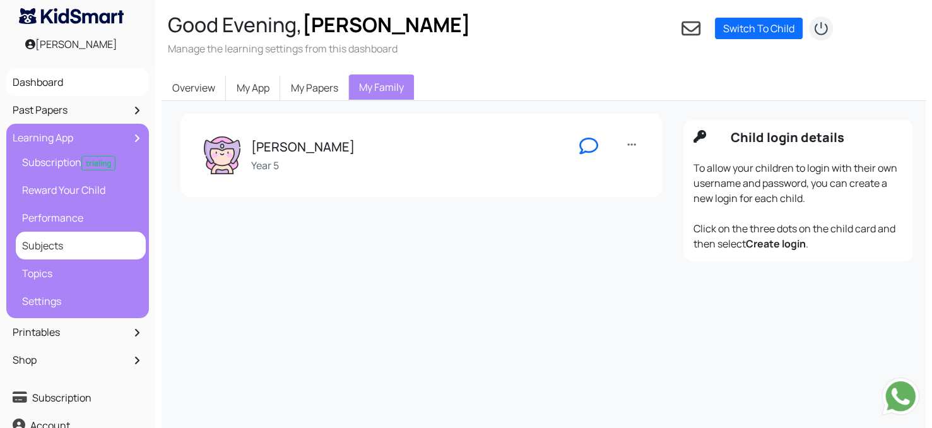
click at [55, 239] on link "Subjects" at bounding box center [81, 245] width 124 height 21
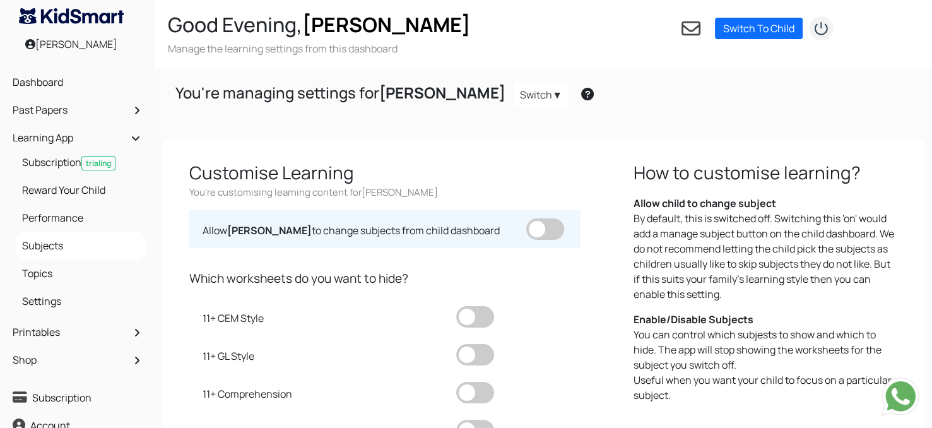
click at [540, 227] on span at bounding box center [545, 228] width 38 height 21
click at [526, 218] on input "checkbox" at bounding box center [526, 218] width 0 height 0
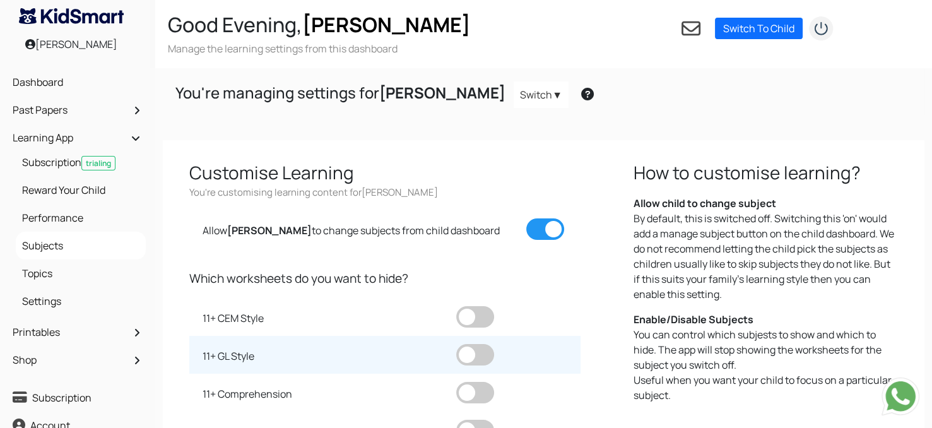
click at [459, 355] on span at bounding box center [475, 354] width 38 height 21
click at [456, 344] on input "checkbox" at bounding box center [456, 344] width 0 height 0
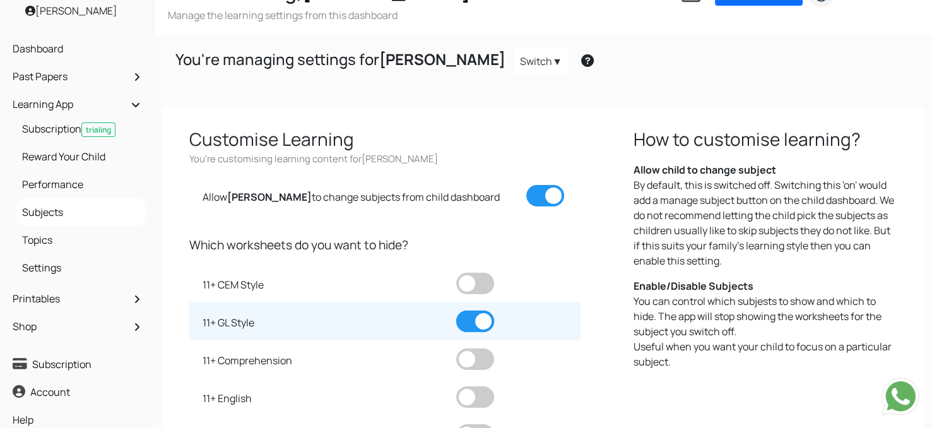
scroll to position [42, 0]
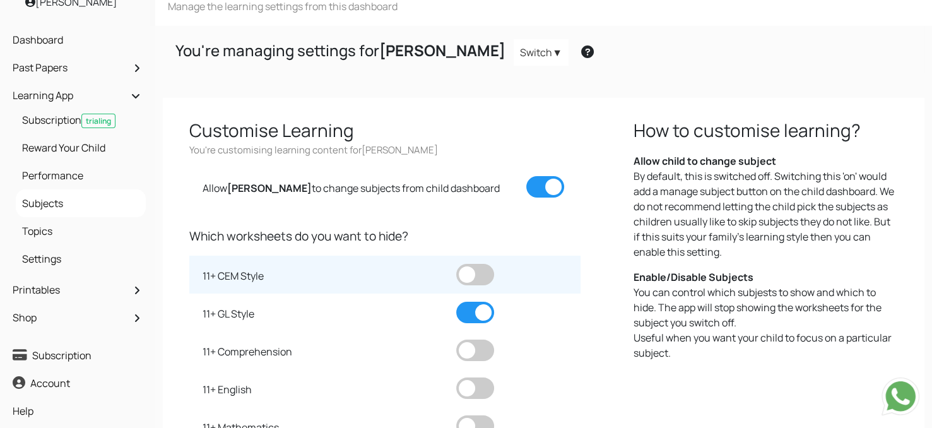
drag, startPoint x: 474, startPoint y: 274, endPoint x: 475, endPoint y: 285, distance: 10.7
click at [475, 285] on td at bounding box center [518, 275] width 125 height 38
drag, startPoint x: 485, startPoint y: 270, endPoint x: 467, endPoint y: 277, distance: 19.0
click at [467, 277] on span at bounding box center [475, 274] width 38 height 21
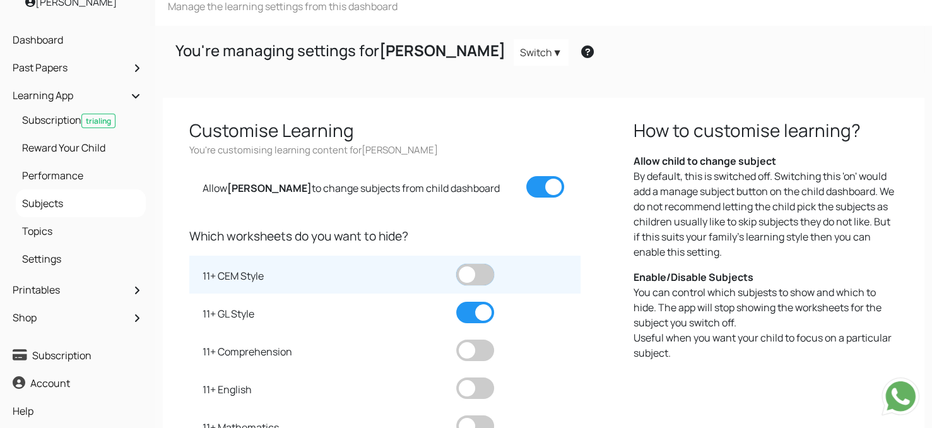
click at [456, 264] on input "checkbox" at bounding box center [456, 264] width 0 height 0
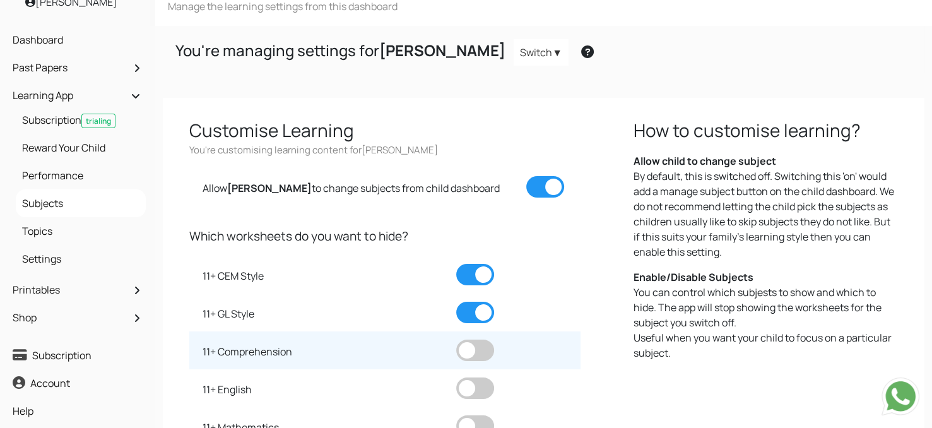
click at [477, 338] on td at bounding box center [518, 350] width 125 height 38
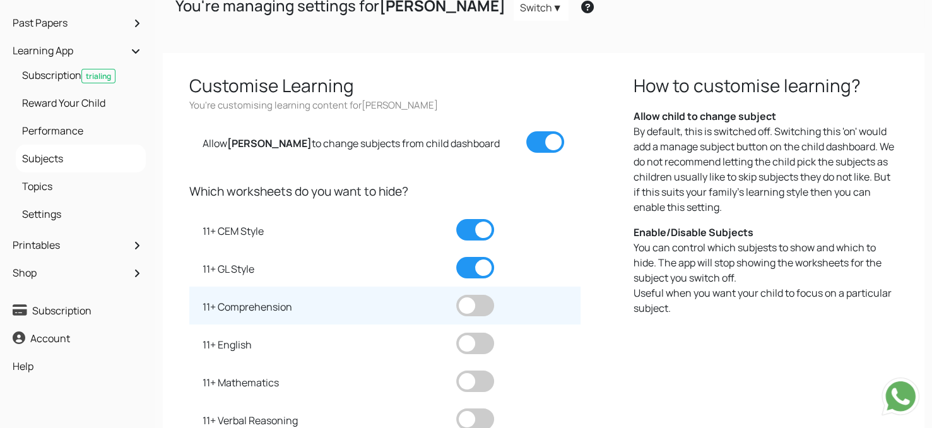
scroll to position [104, 0]
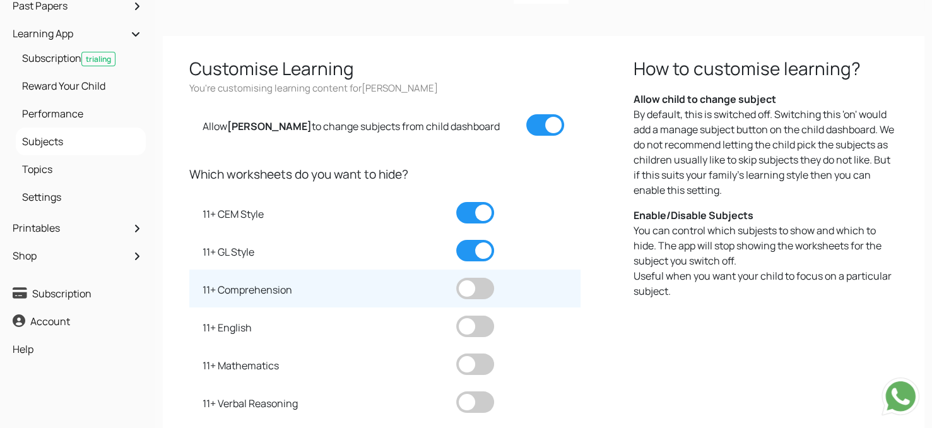
click at [476, 278] on span at bounding box center [475, 288] width 38 height 21
click at [456, 278] on input "checkbox" at bounding box center [456, 278] width 0 height 0
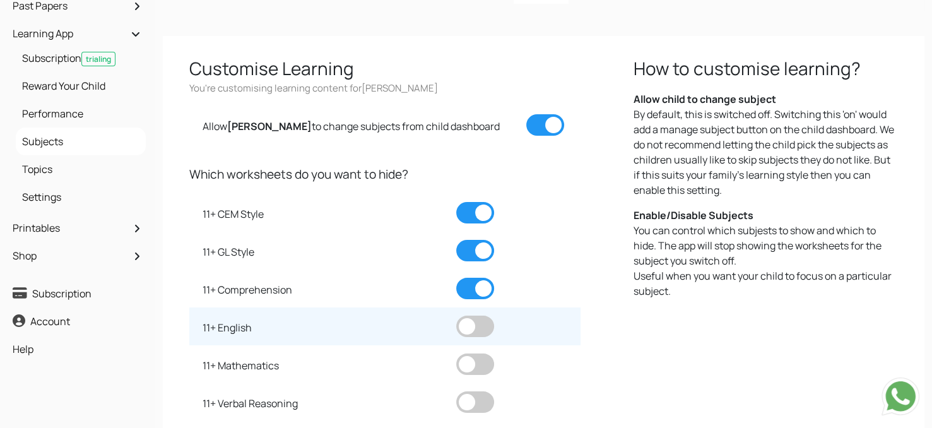
click at [479, 321] on span at bounding box center [475, 326] width 38 height 21
click at [456, 316] on input "checkbox" at bounding box center [456, 316] width 0 height 0
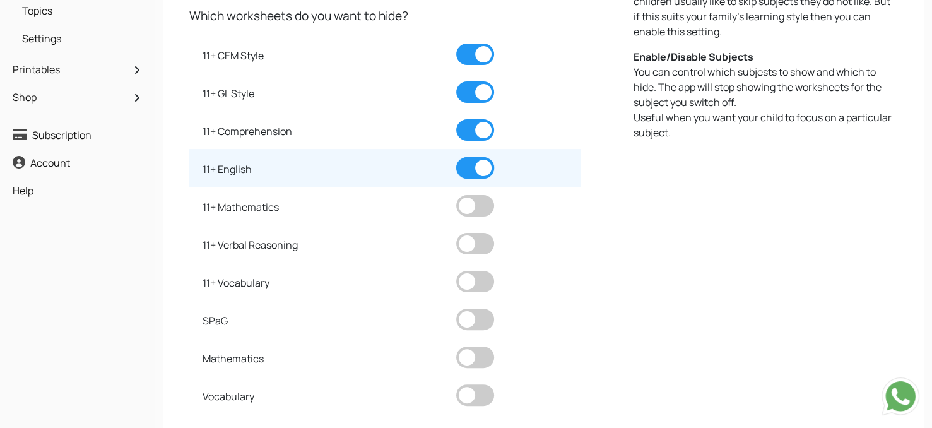
scroll to position [267, 0]
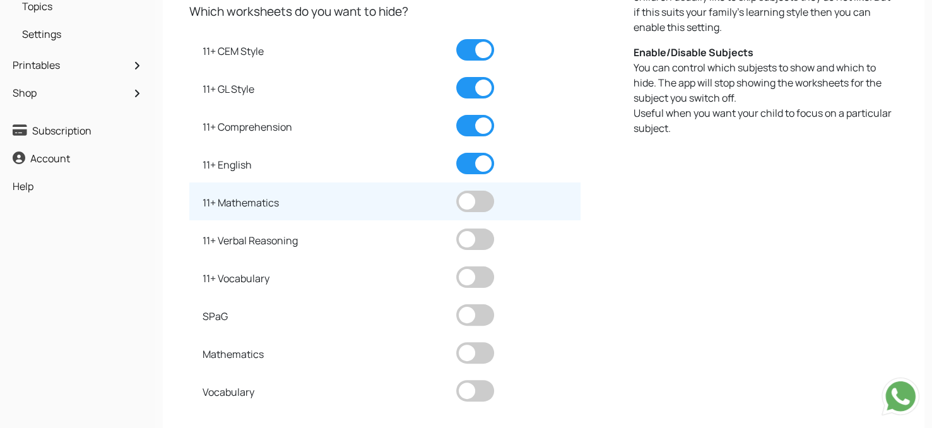
click at [459, 196] on span at bounding box center [475, 201] width 38 height 21
click at [456, 191] on input "checkbox" at bounding box center [456, 191] width 0 height 0
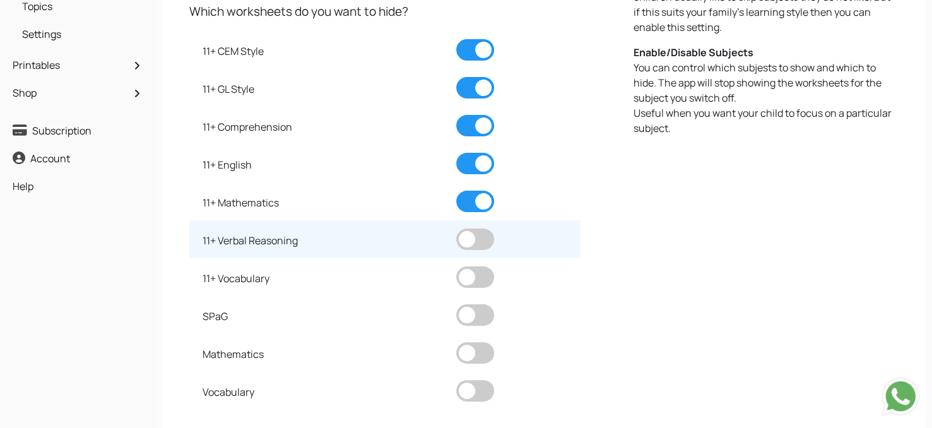
click at [477, 225] on td at bounding box center [518, 239] width 125 height 38
click at [478, 242] on span at bounding box center [475, 238] width 38 height 21
click at [456, 228] on input "checkbox" at bounding box center [456, 228] width 0 height 0
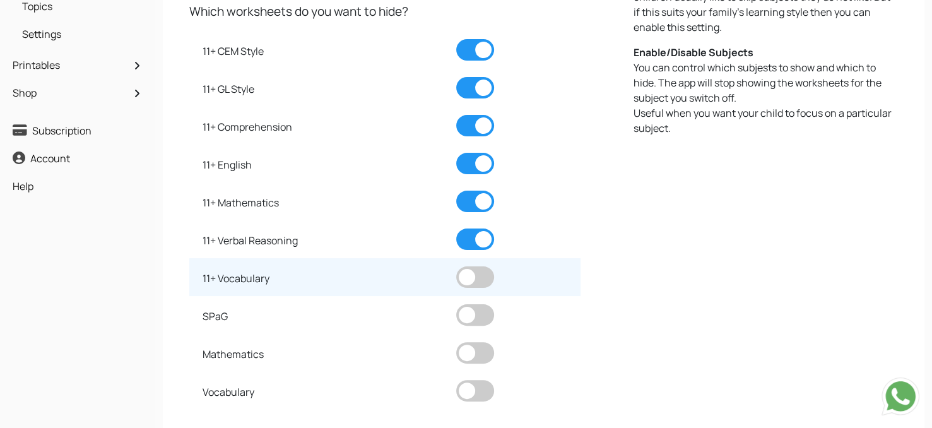
click at [479, 280] on span at bounding box center [475, 276] width 38 height 21
click at [456, 266] on input "checkbox" at bounding box center [456, 266] width 0 height 0
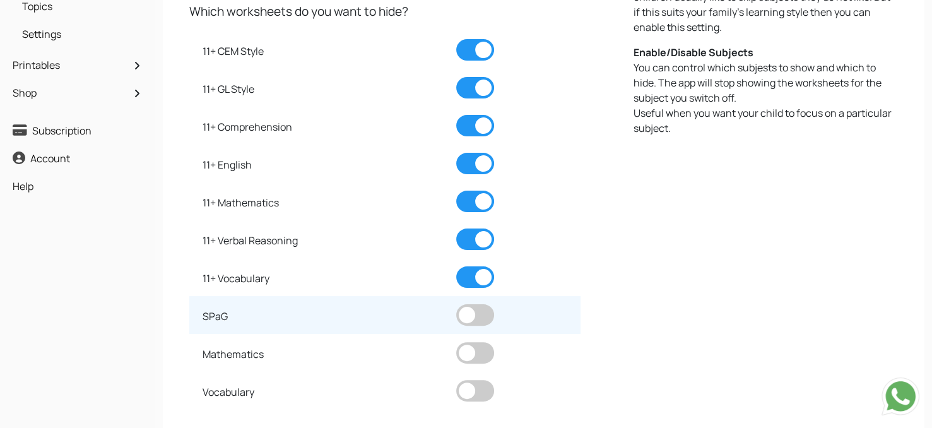
click at [479, 309] on span at bounding box center [475, 314] width 38 height 21
click at [456, 304] on input "checkbox" at bounding box center [456, 304] width 0 height 0
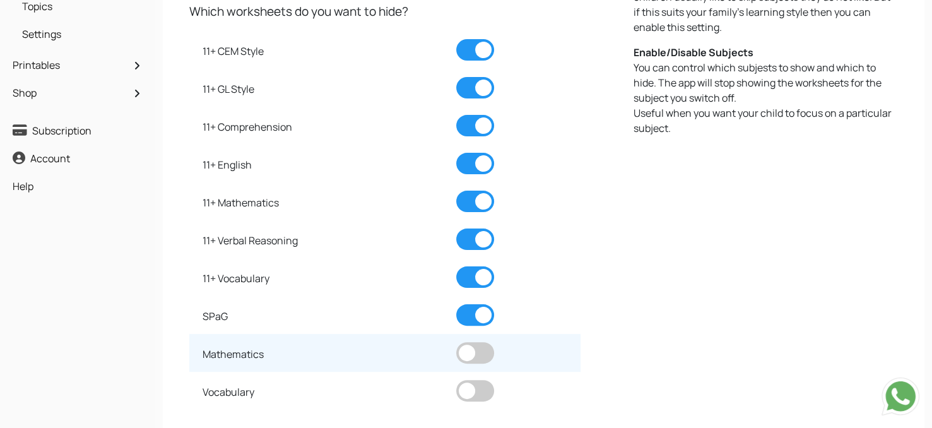
click at [480, 345] on span at bounding box center [475, 352] width 38 height 21
click at [456, 342] on input "checkbox" at bounding box center [456, 342] width 0 height 0
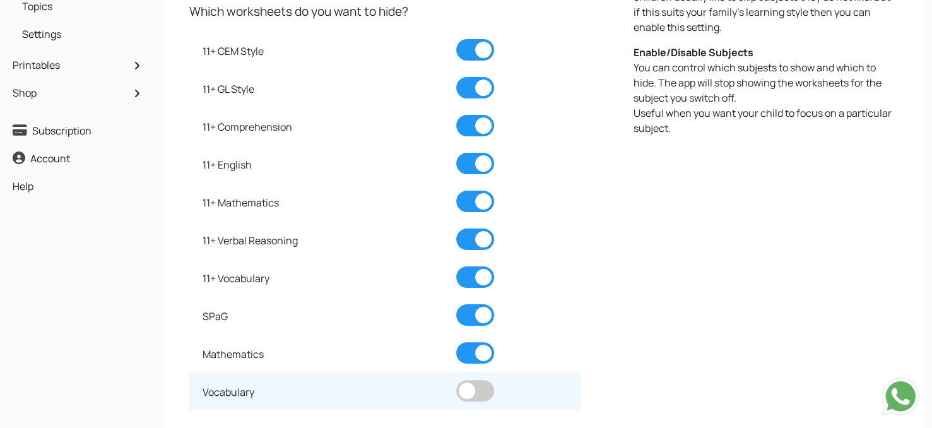
click at [479, 389] on span at bounding box center [475, 390] width 38 height 21
click at [456, 380] on input "checkbox" at bounding box center [456, 380] width 0 height 0
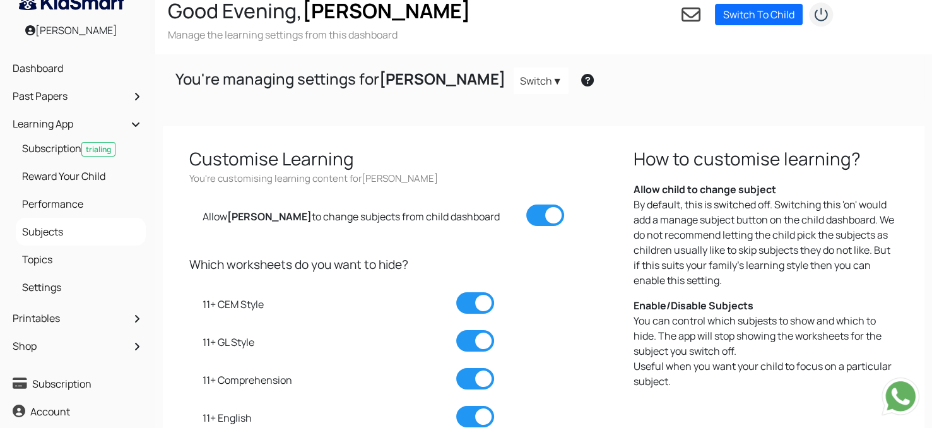
scroll to position [0, 0]
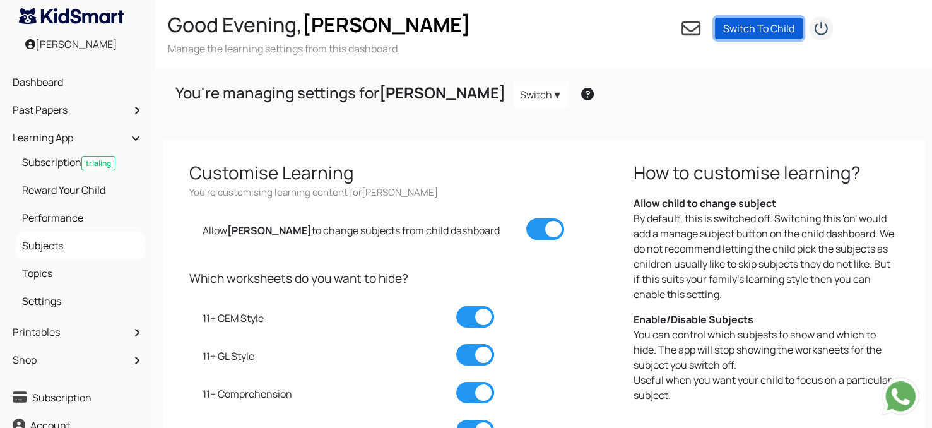
click at [770, 33] on link "Switch To Child" at bounding box center [759, 28] width 88 height 21
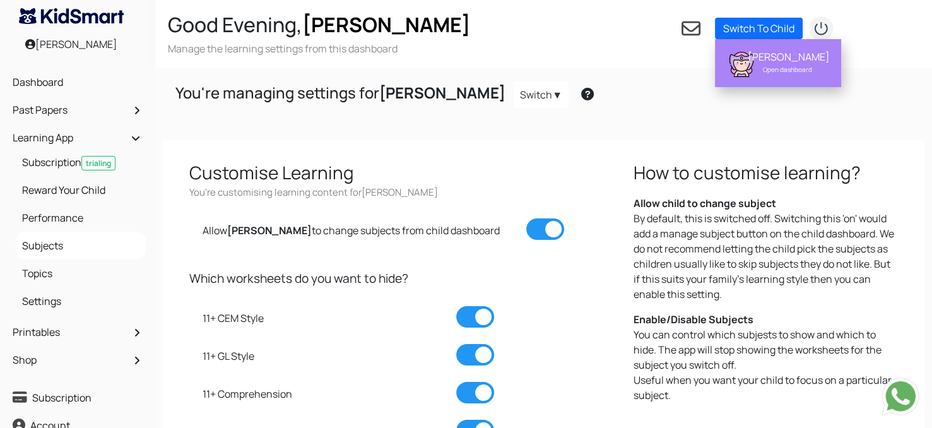
click at [782, 52] on div "[PERSON_NAME]" at bounding box center [788, 56] width 80 height 13
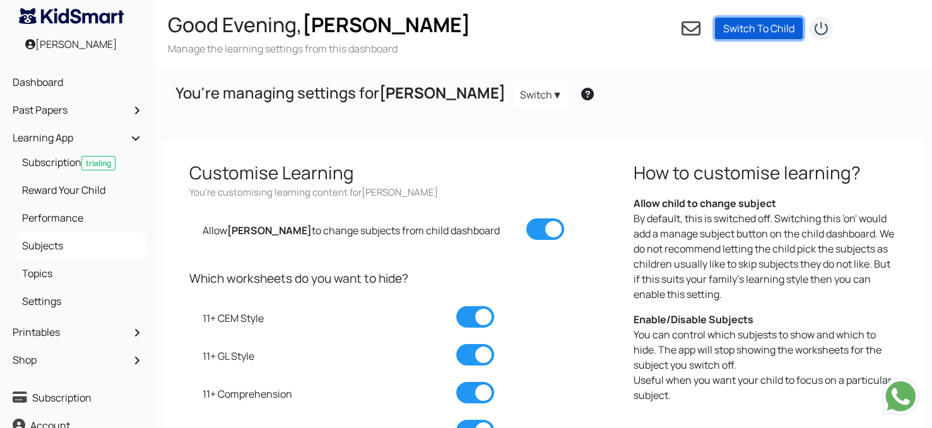
click at [758, 25] on link "Switch To Child" at bounding box center [759, 28] width 88 height 21
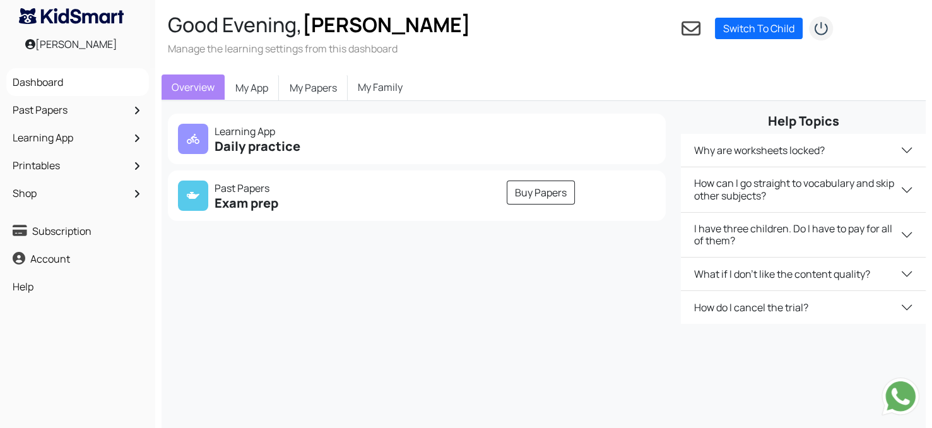
click at [245, 139] on h5 "Daily practice" at bounding box center [294, 146] width 232 height 15
click at [196, 141] on icon at bounding box center [193, 139] width 13 height 10
click at [265, 80] on link "My App" at bounding box center [252, 87] width 54 height 27
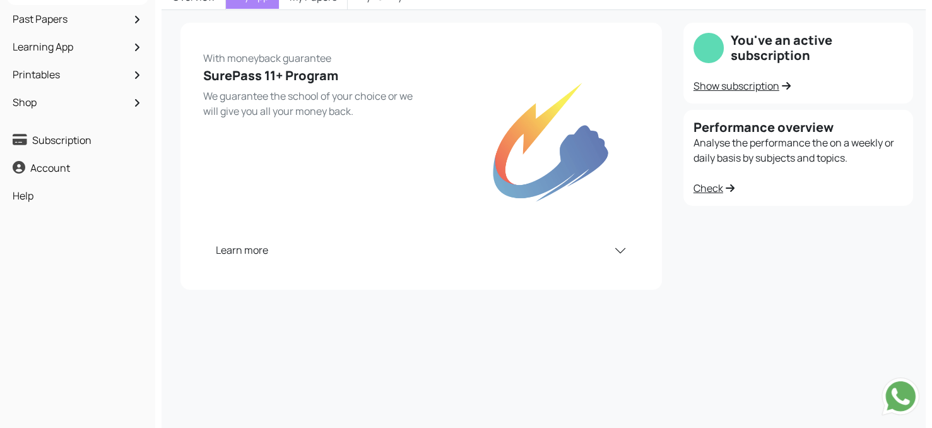
scroll to position [117, 0]
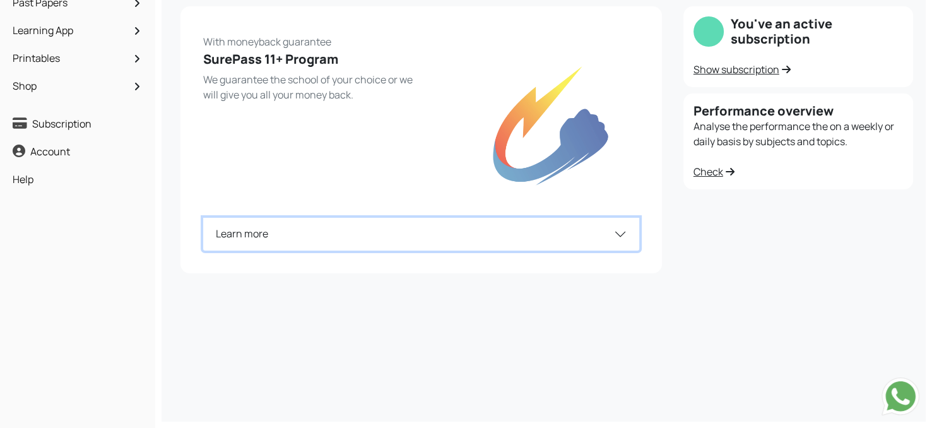
click at [613, 228] on button "Learn more" at bounding box center [421, 234] width 436 height 33
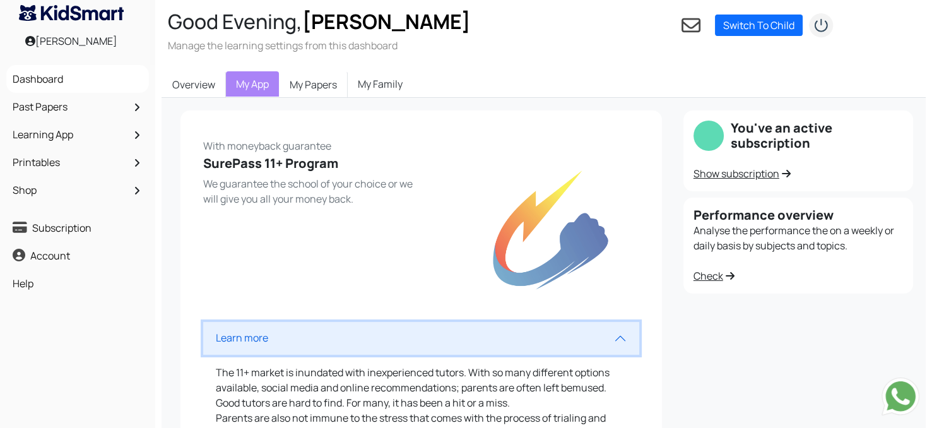
scroll to position [0, 0]
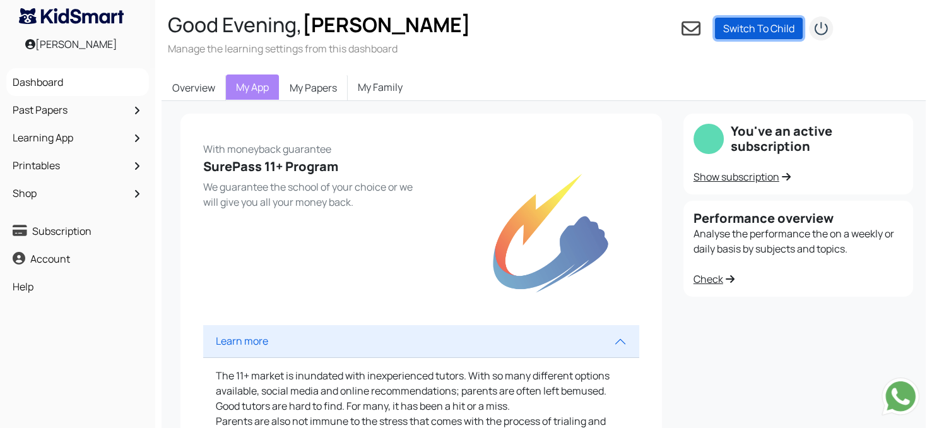
click at [726, 27] on link "Switch To Child" at bounding box center [759, 28] width 88 height 21
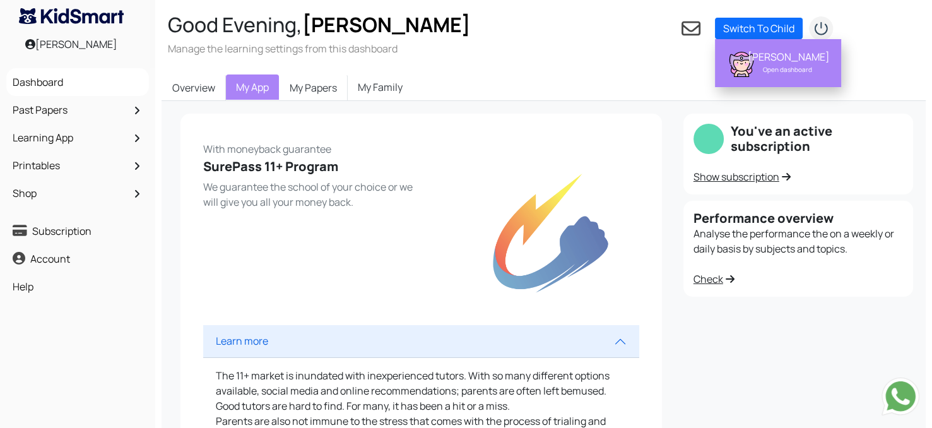
click at [782, 56] on div "[PERSON_NAME]" at bounding box center [788, 56] width 80 height 13
